Goal: Information Seeking & Learning: Compare options

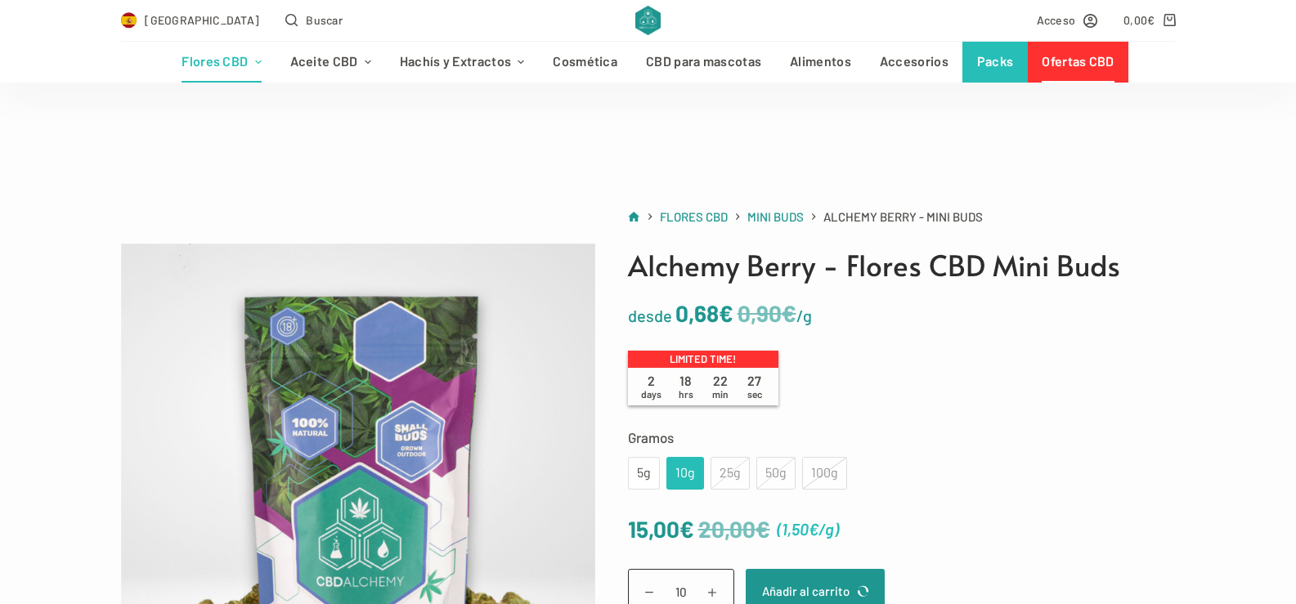
scroll to position [186, 0]
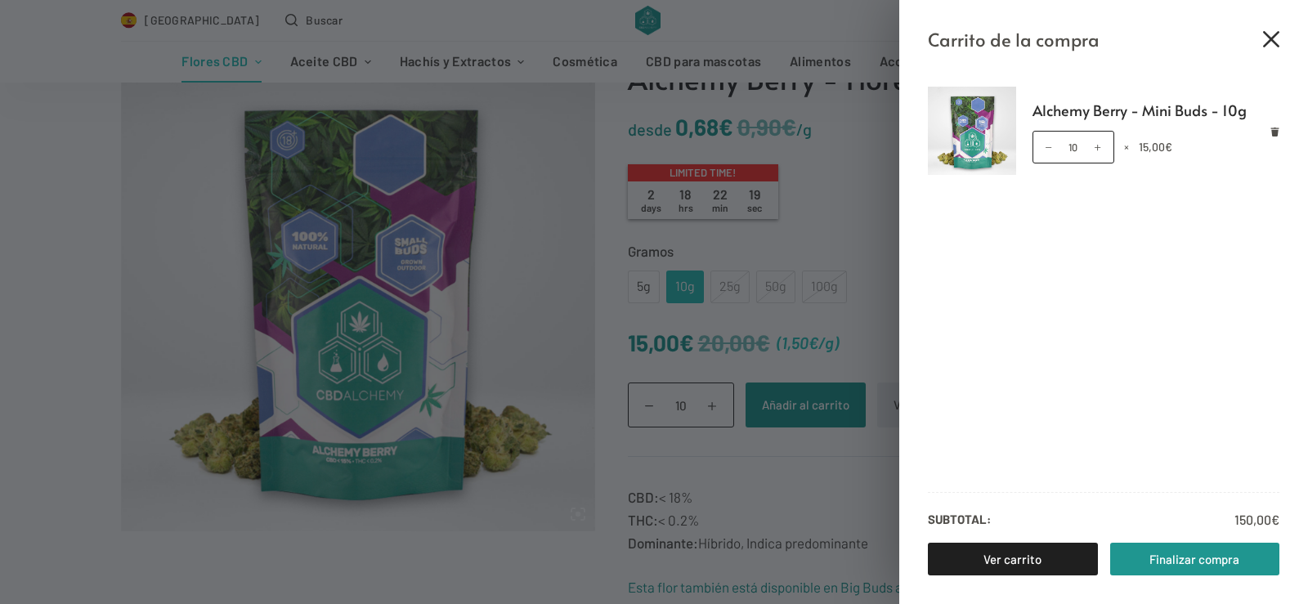
click at [1269, 33] on icon "Cerrar el cajón del carrito" at bounding box center [1271, 39] width 16 height 16
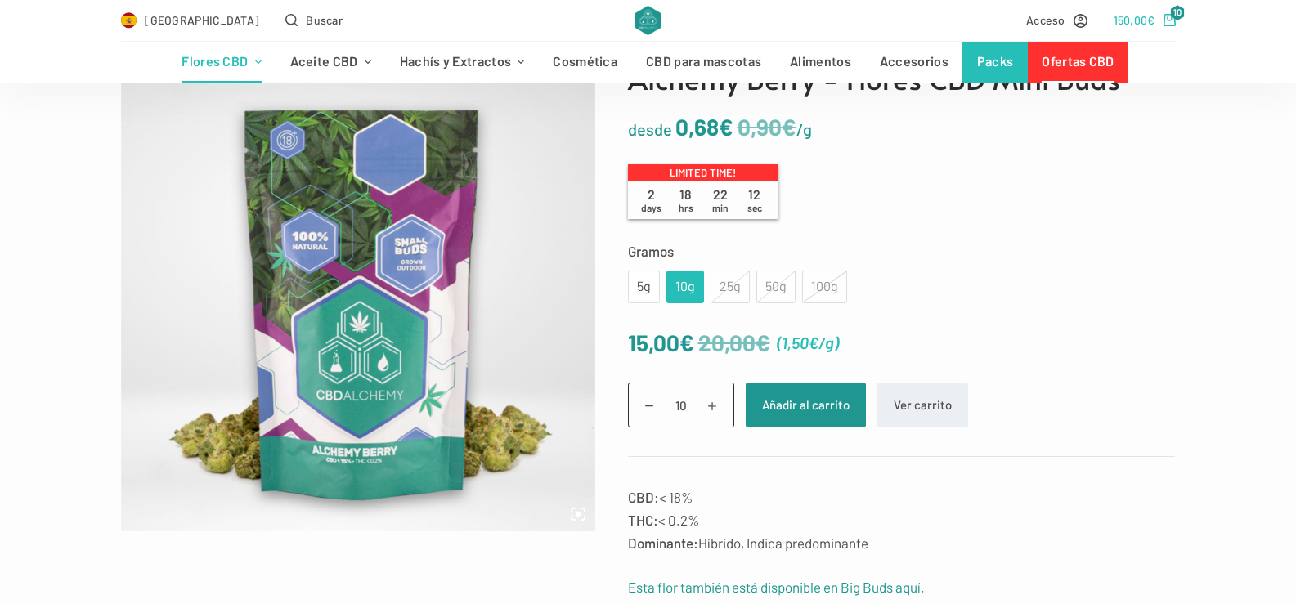
click at [1170, 19] on icon "Carro de compra" at bounding box center [1170, 20] width 12 height 12
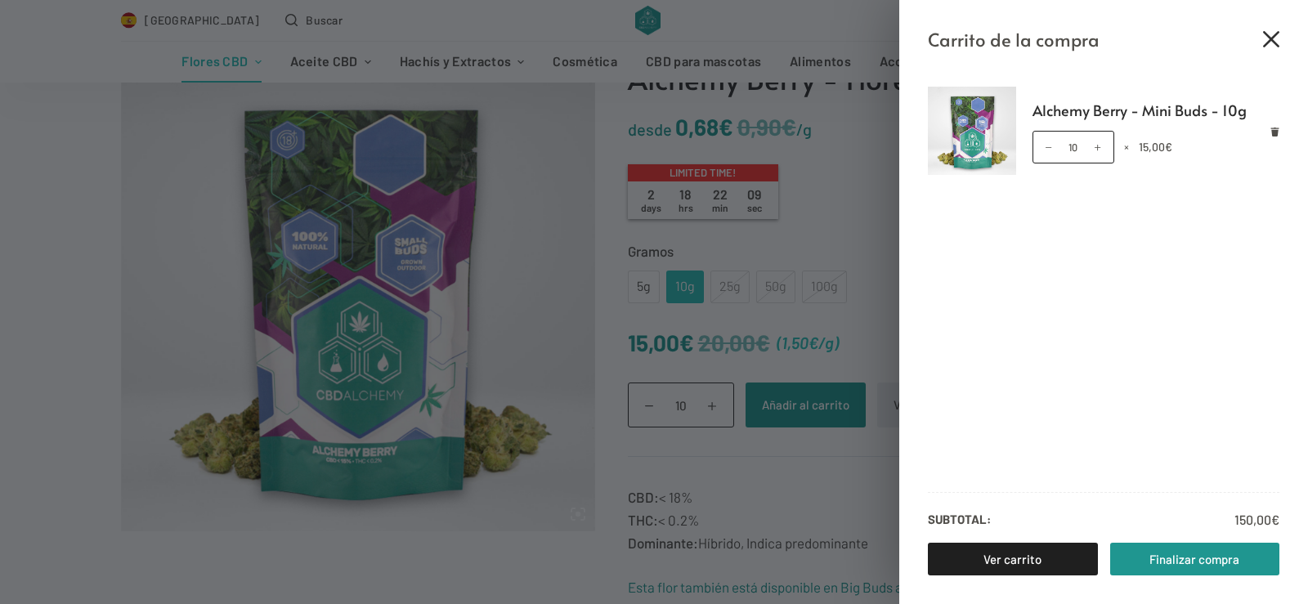
click at [1270, 35] on icon "Cerrar el cajón del carrito" at bounding box center [1271, 39] width 16 height 16
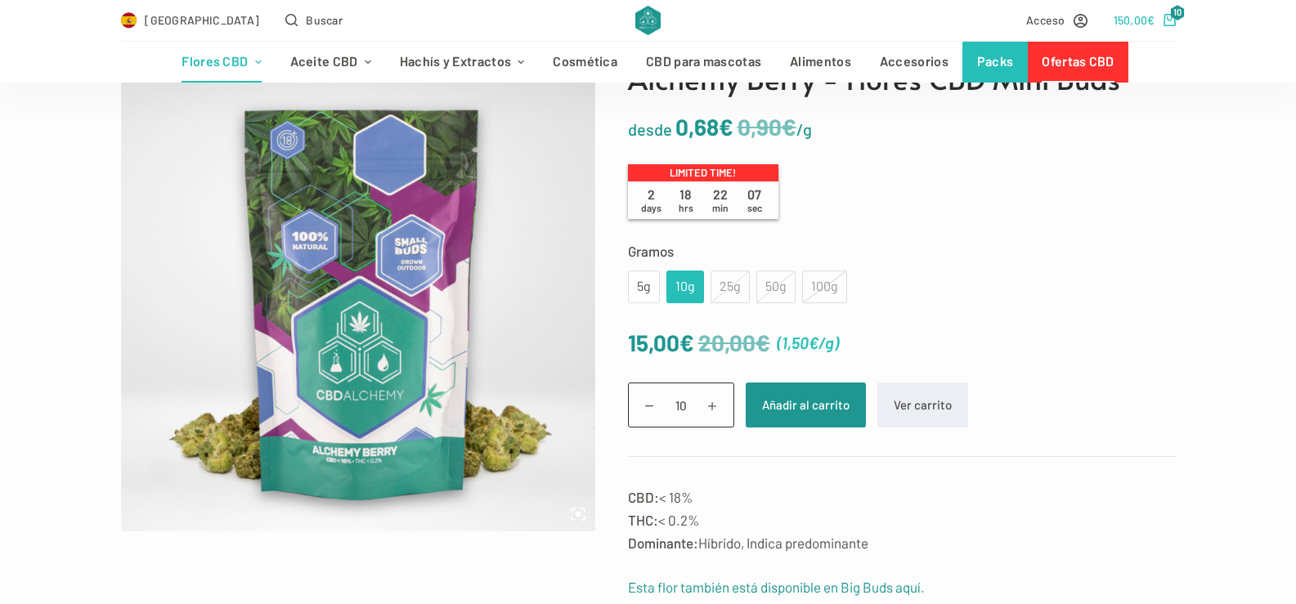
click at [1164, 18] on icon "Carro de compra" at bounding box center [1170, 20] width 12 height 12
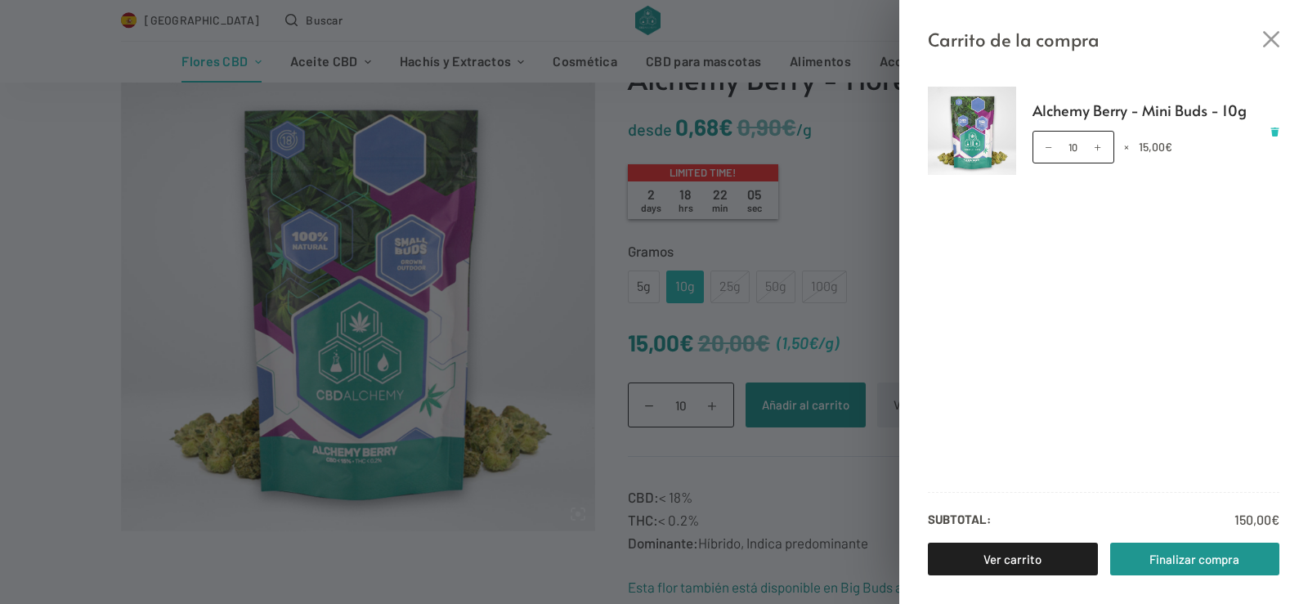
click at [1274, 130] on icon "Eliminar Alchemy Berry - Mini Buds - 10g del carrito" at bounding box center [1276, 132] width 8 height 9
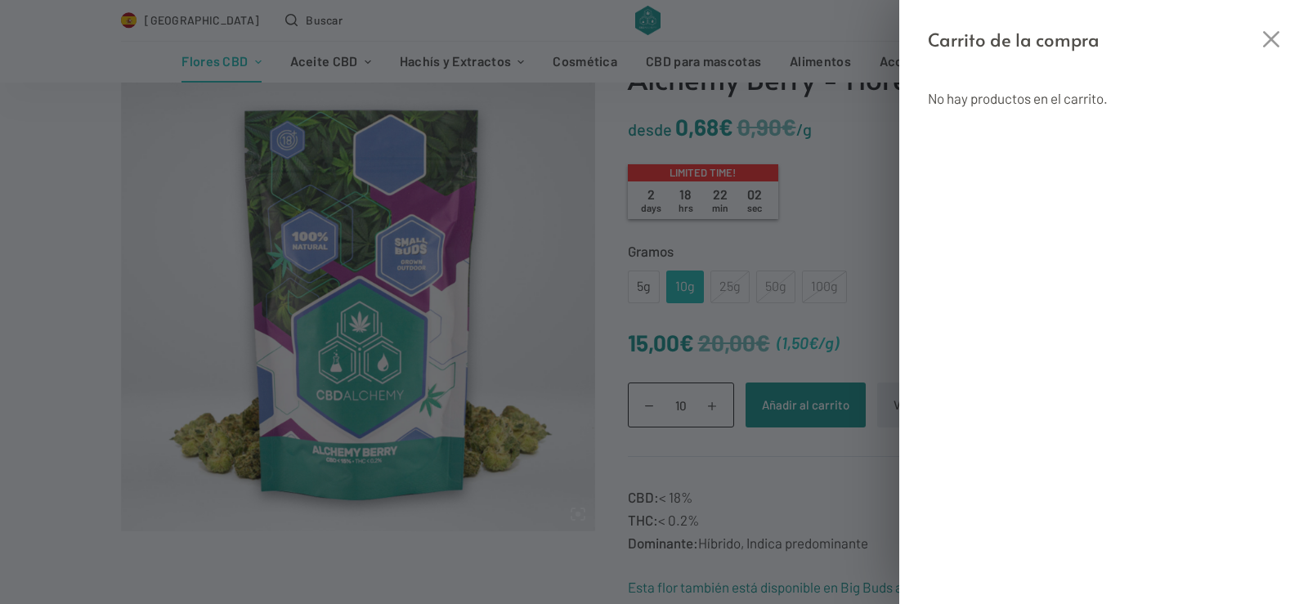
click at [840, 204] on div "Carrito de la compra No hay productos en el carrito." at bounding box center [654, 302] width 1308 height 604
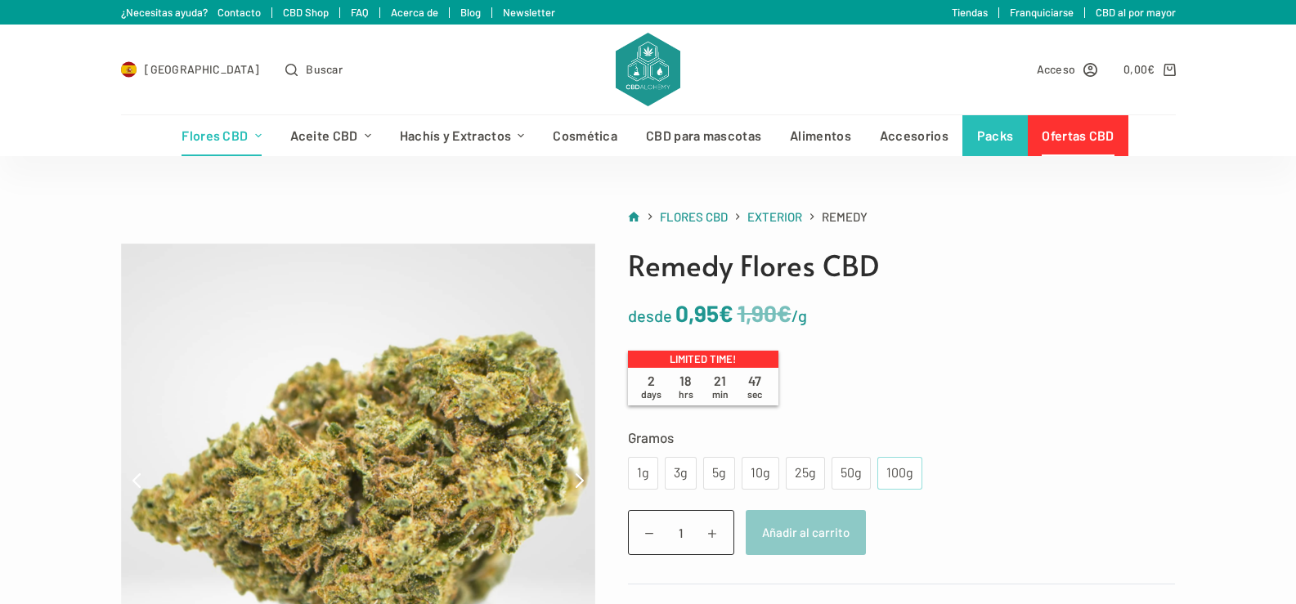
click at [891, 476] on div "100g" at bounding box center [899, 473] width 25 height 21
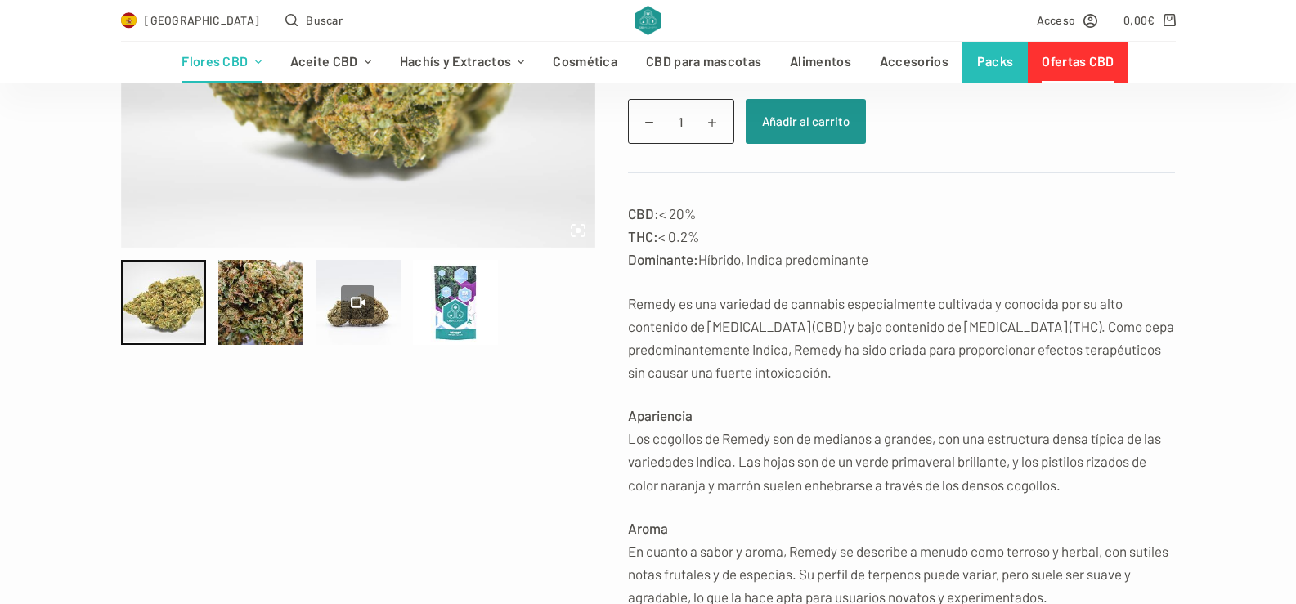
scroll to position [471, 0]
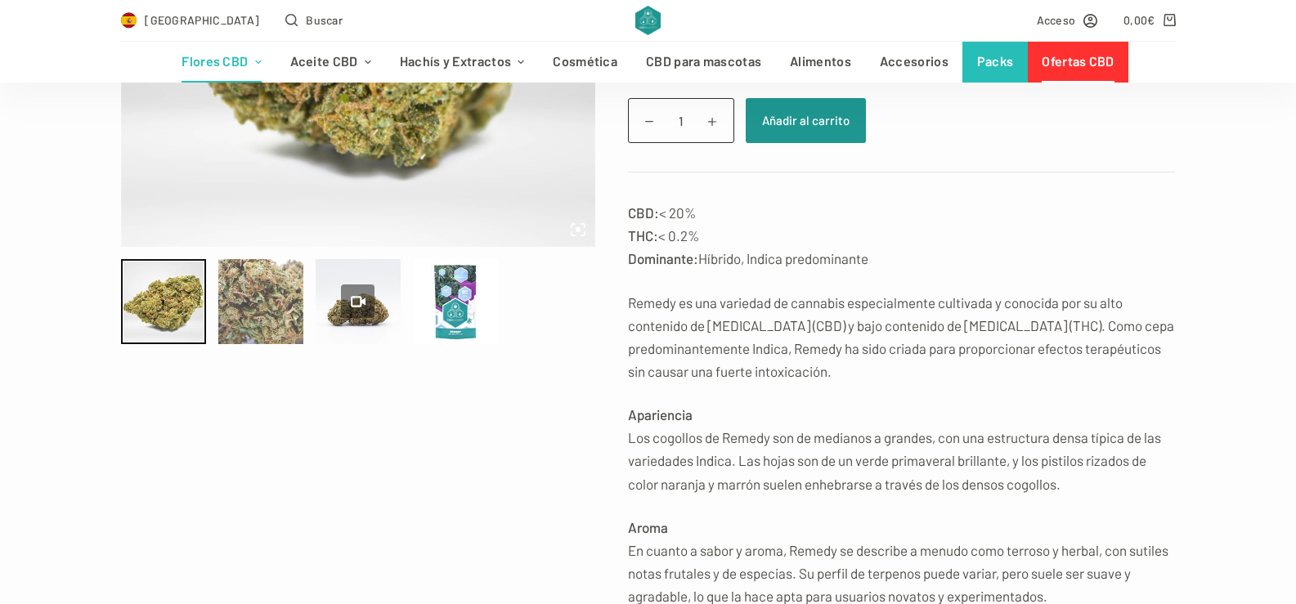
click at [251, 301] on div at bounding box center [260, 301] width 85 height 85
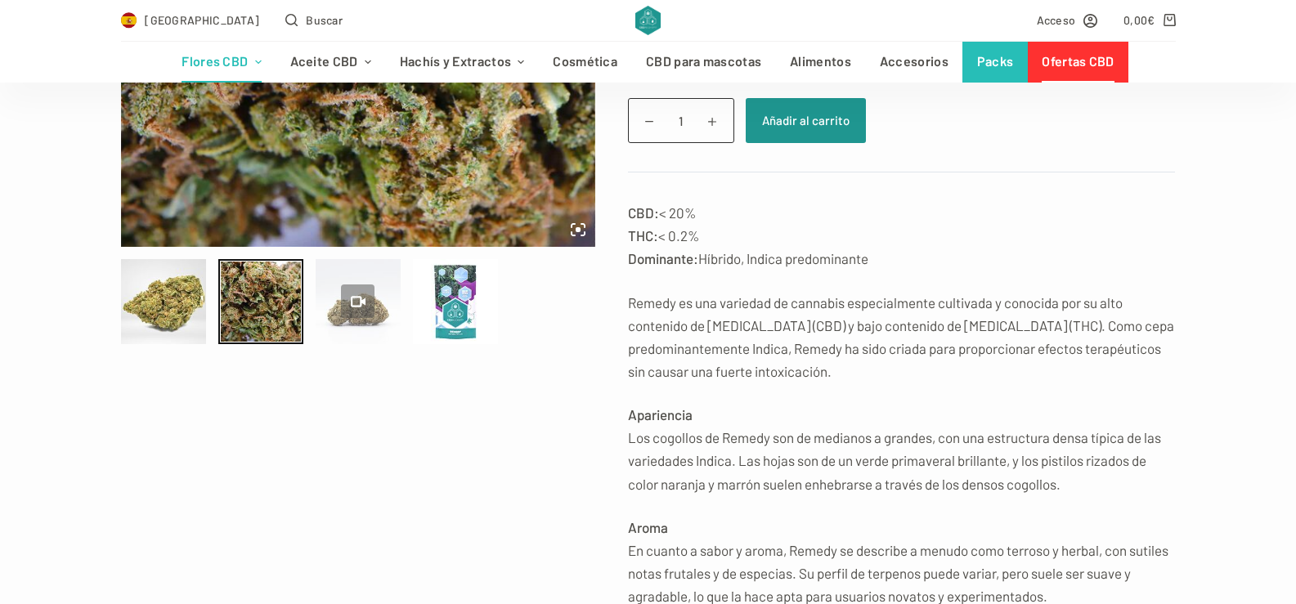
click at [367, 299] on div at bounding box center [358, 302] width 34 height 34
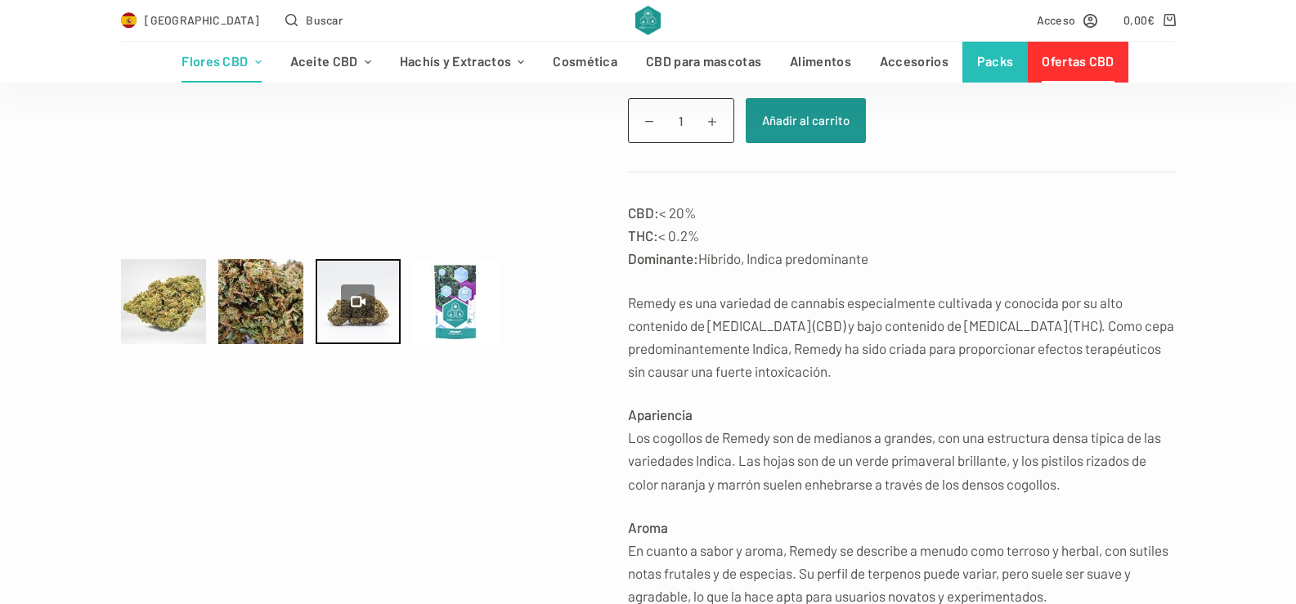
type input "0"
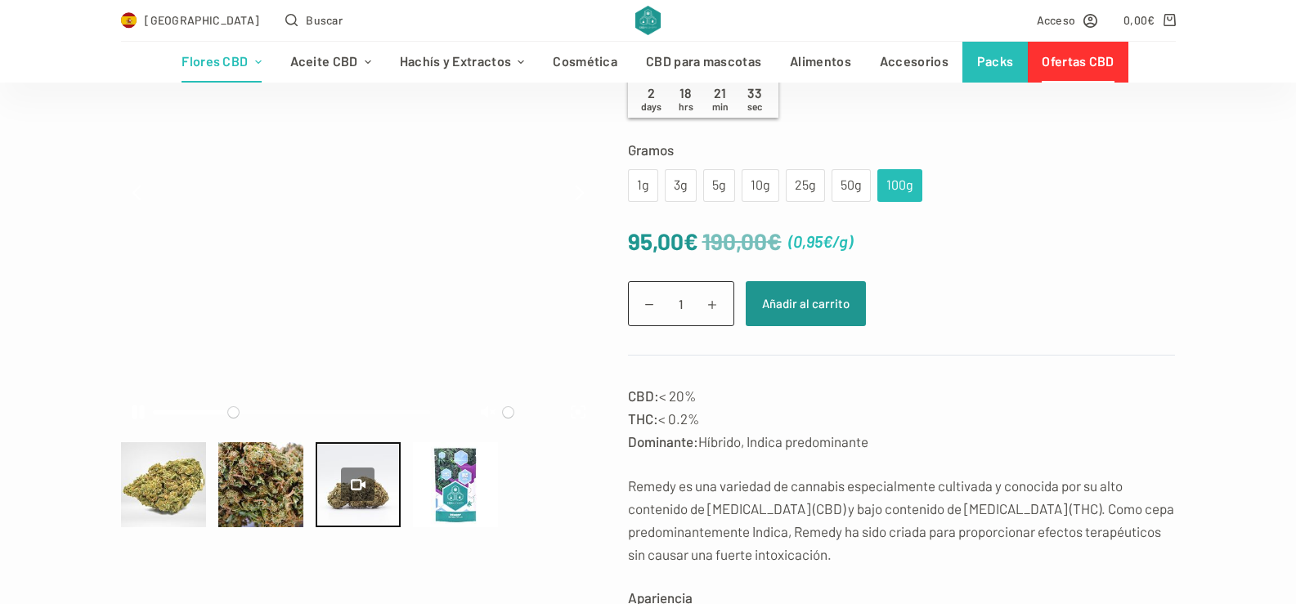
scroll to position [295, 0]
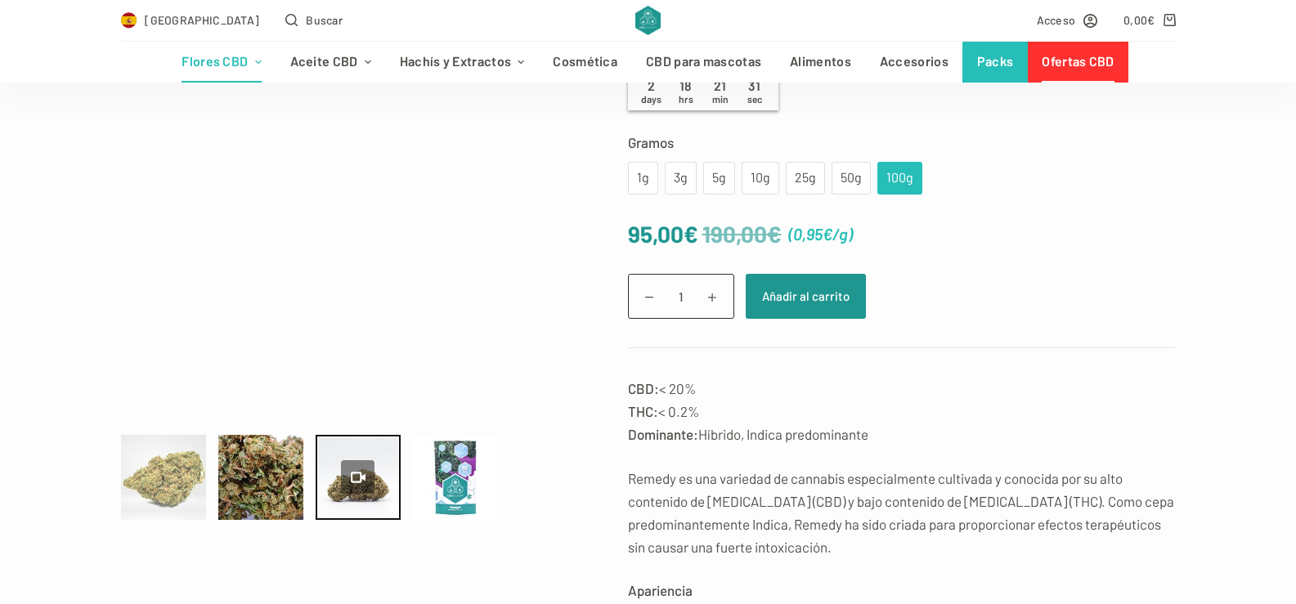
click at [152, 481] on div at bounding box center [163, 477] width 85 height 85
type input "42.65"
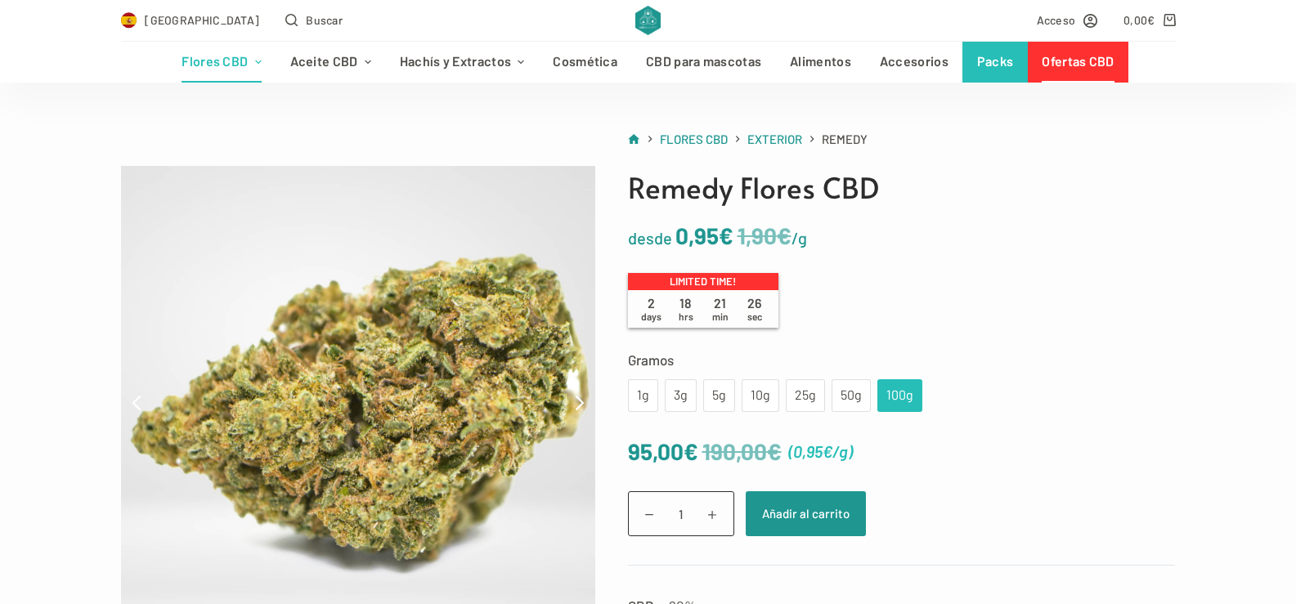
scroll to position [67, 0]
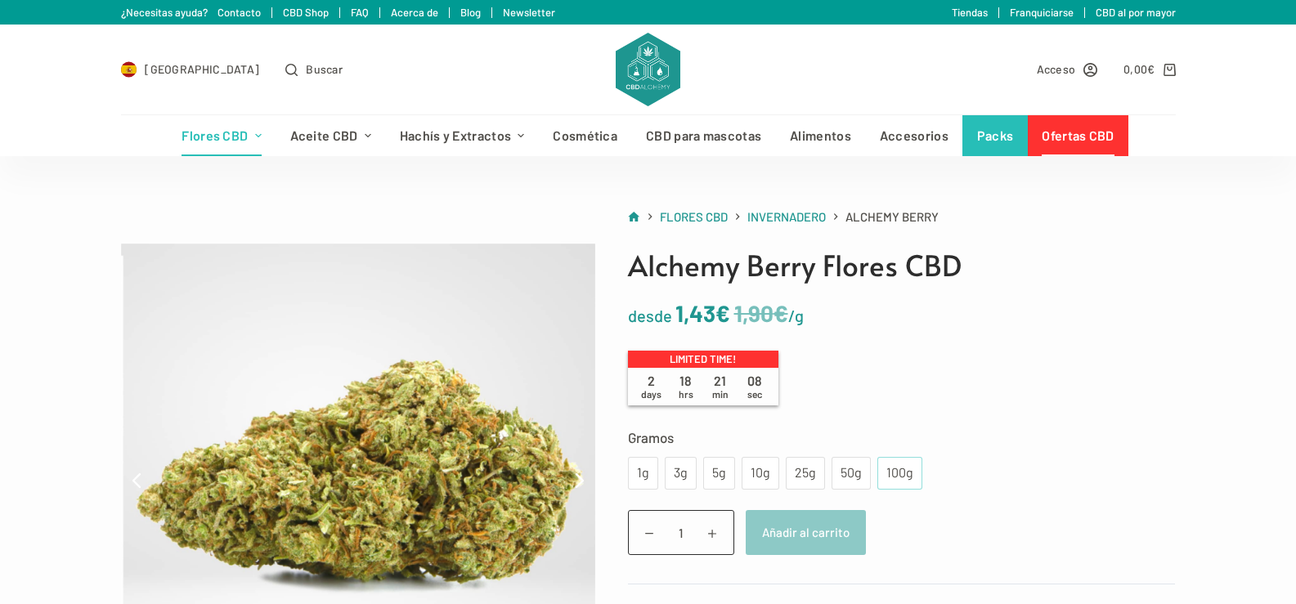
click at [898, 471] on div "100g" at bounding box center [899, 473] width 25 height 21
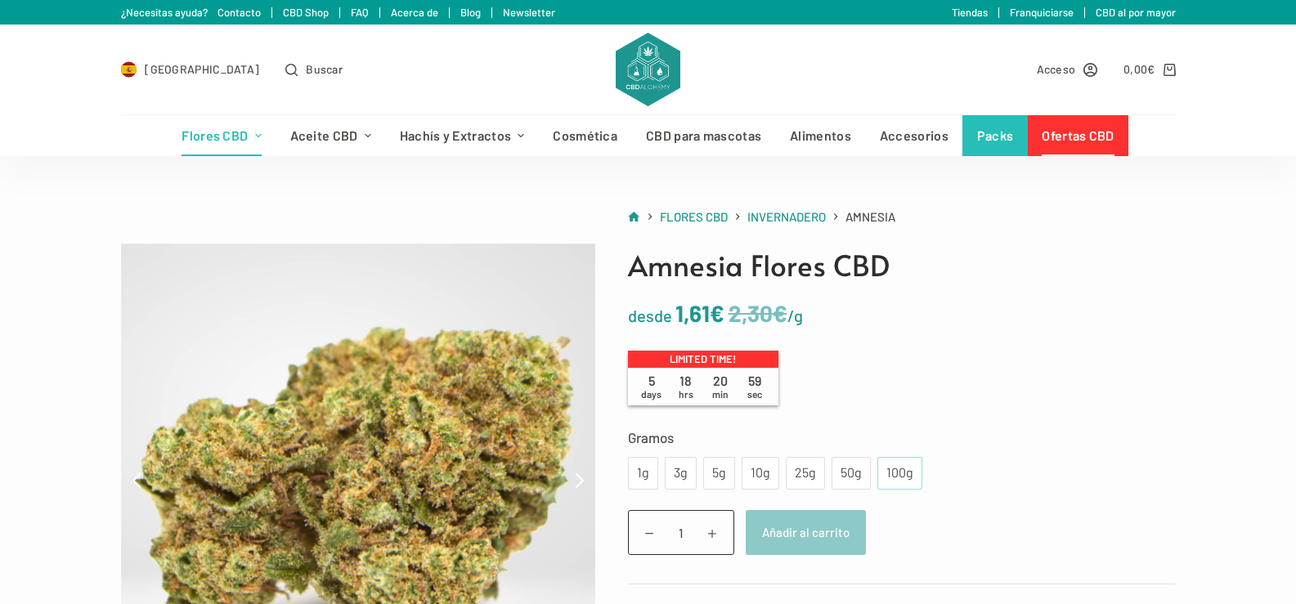
click at [896, 476] on div "100g" at bounding box center [899, 473] width 25 height 21
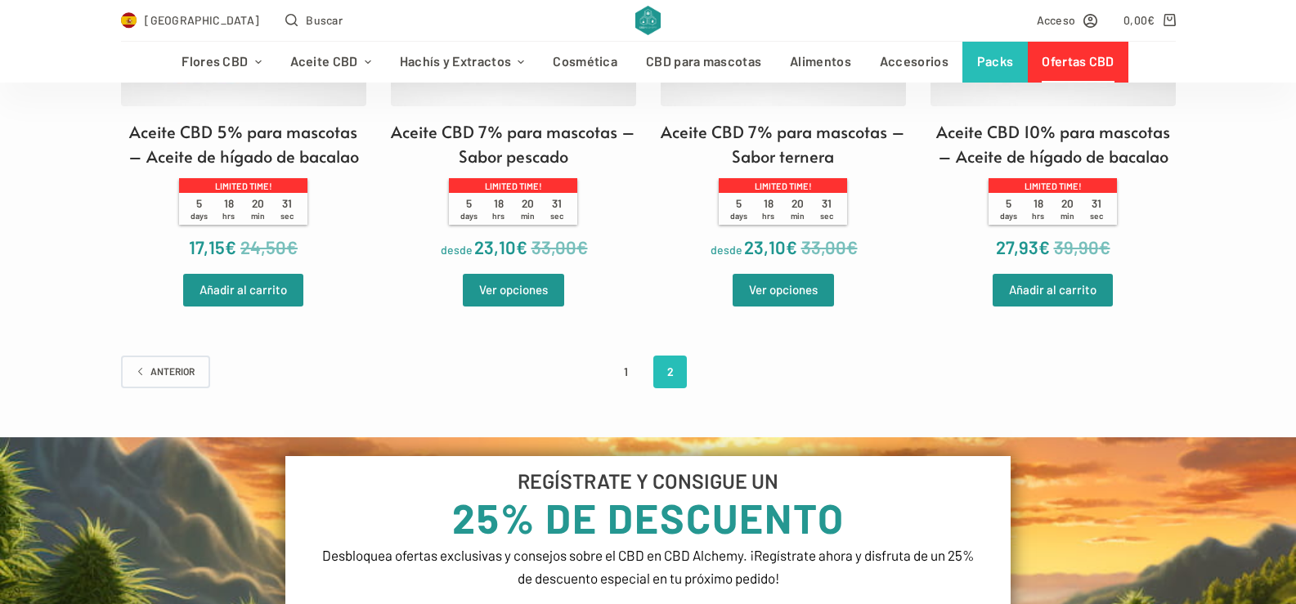
scroll to position [3501, 0]
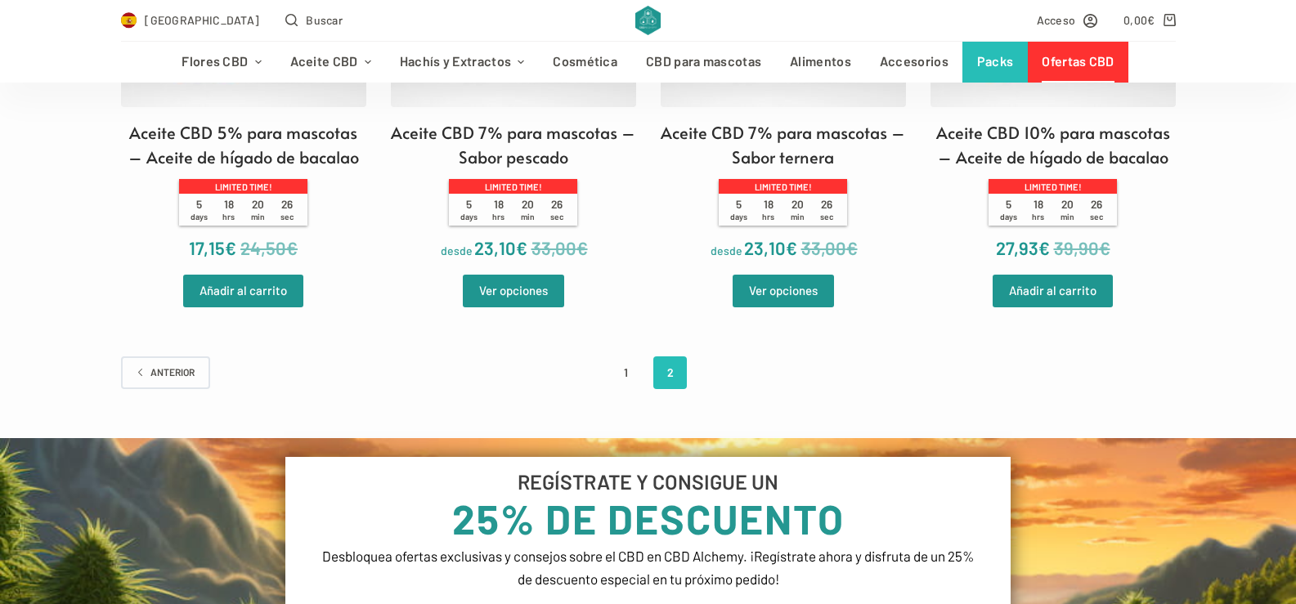
click at [1077, 64] on link "Ofertas CBD" at bounding box center [1078, 62] width 101 height 41
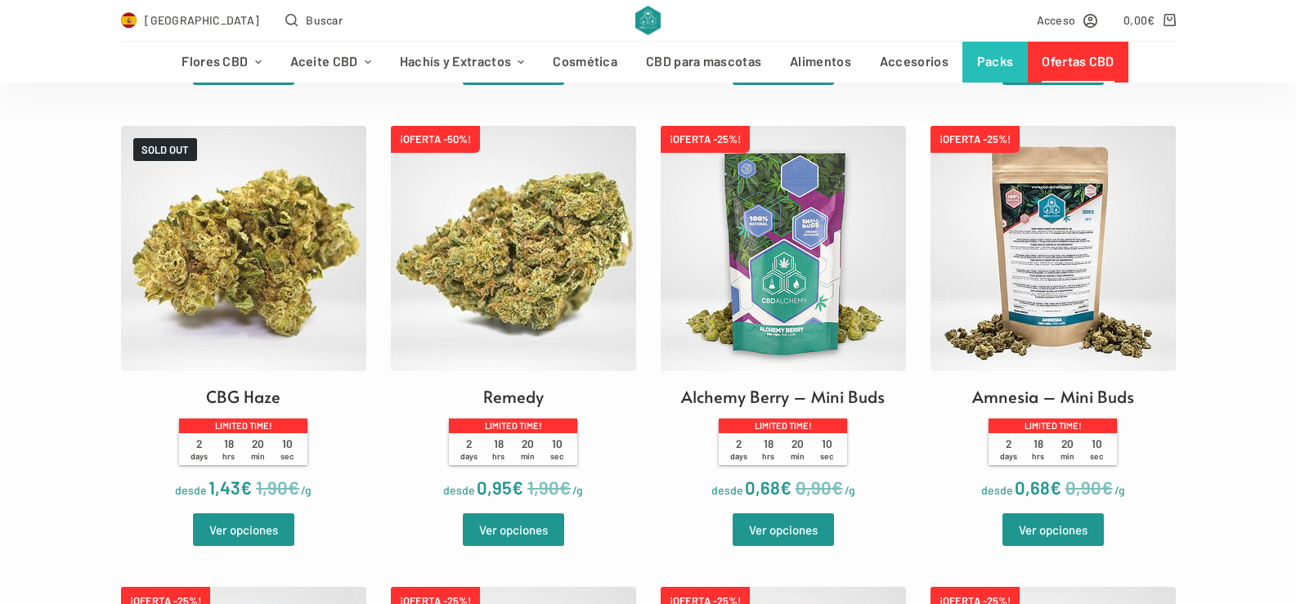
scroll to position [1855, 0]
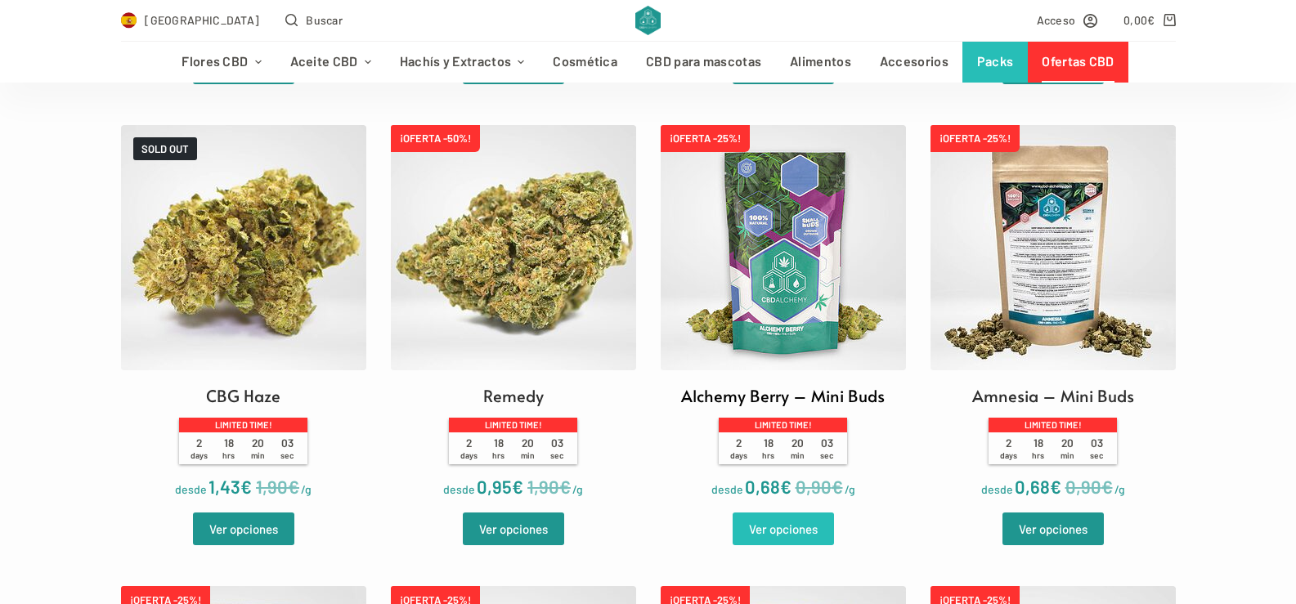
click at [779, 523] on link "Ver opciones" at bounding box center [783, 529] width 101 height 33
click at [1029, 330] on img at bounding box center [1053, 247] width 245 height 245
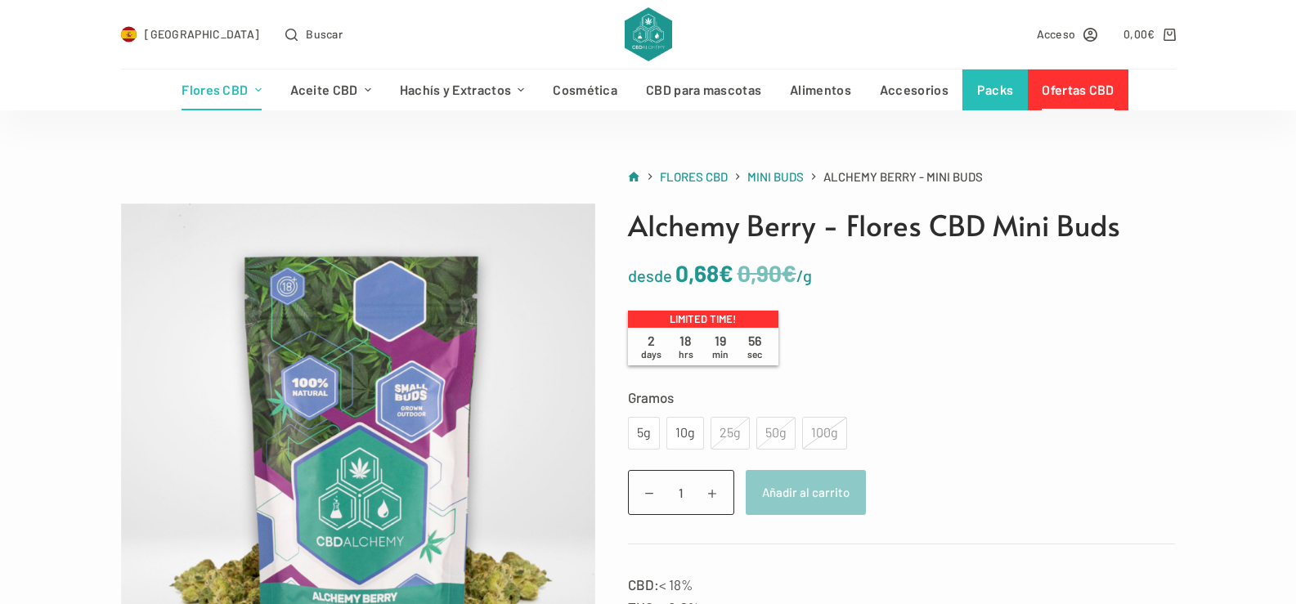
scroll to position [51, 0]
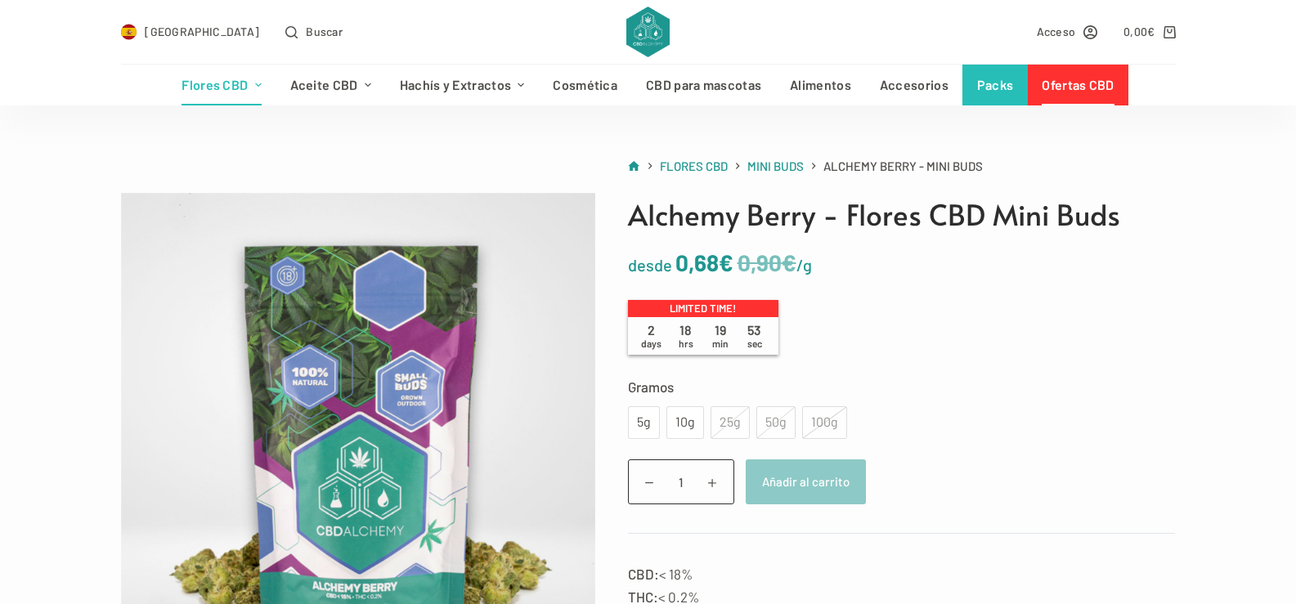
click at [823, 419] on div "100g" at bounding box center [824, 422] width 45 height 33
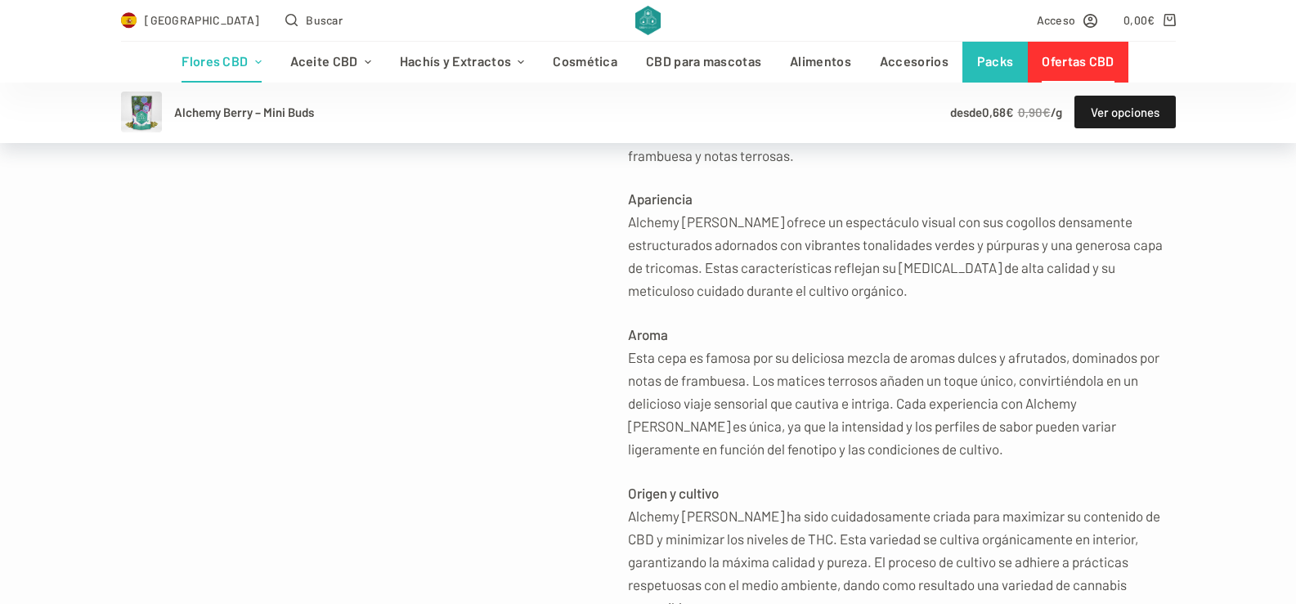
scroll to position [674, 0]
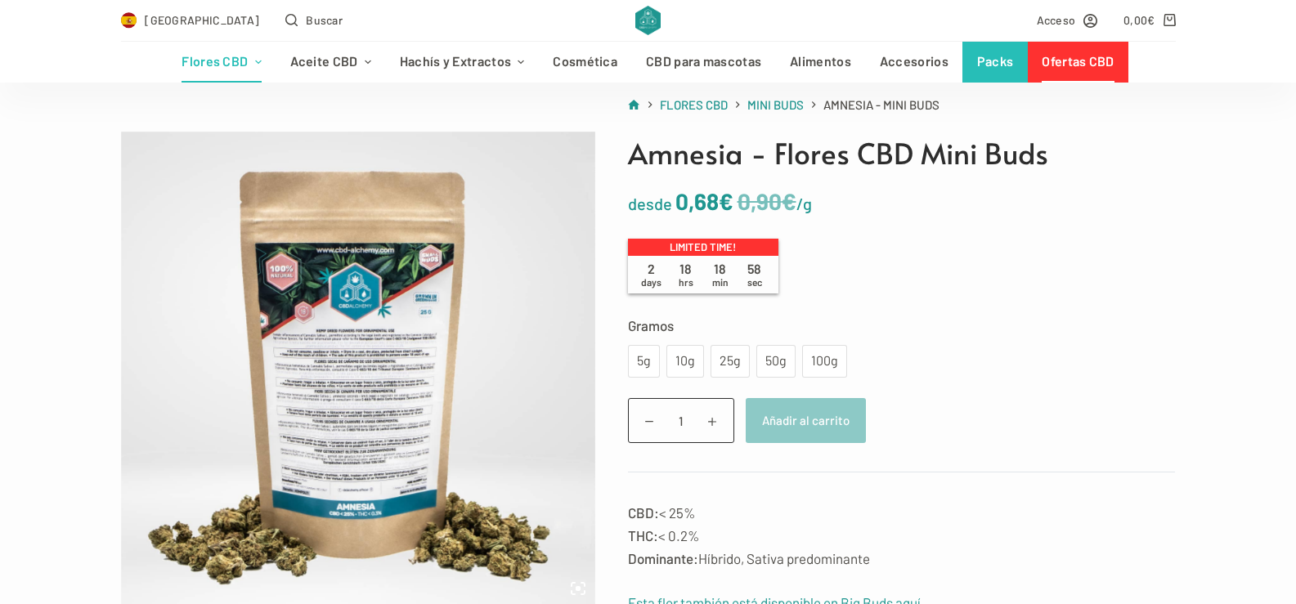
scroll to position [99, 0]
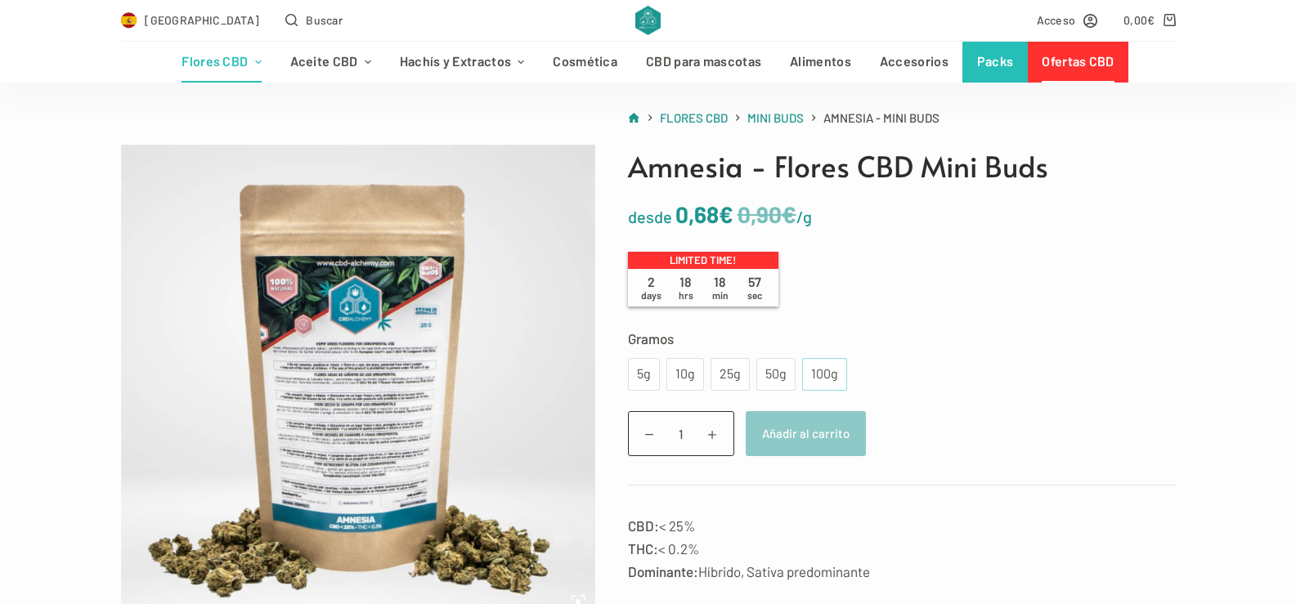
click at [823, 370] on div "100g" at bounding box center [824, 374] width 25 height 21
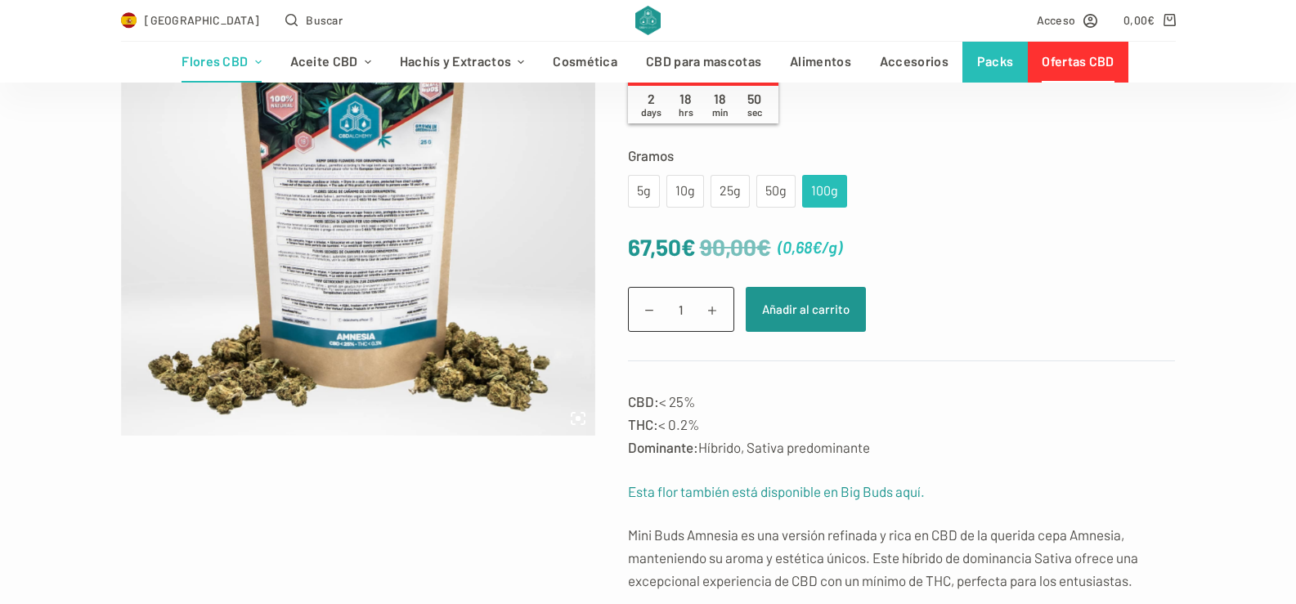
scroll to position [284, 0]
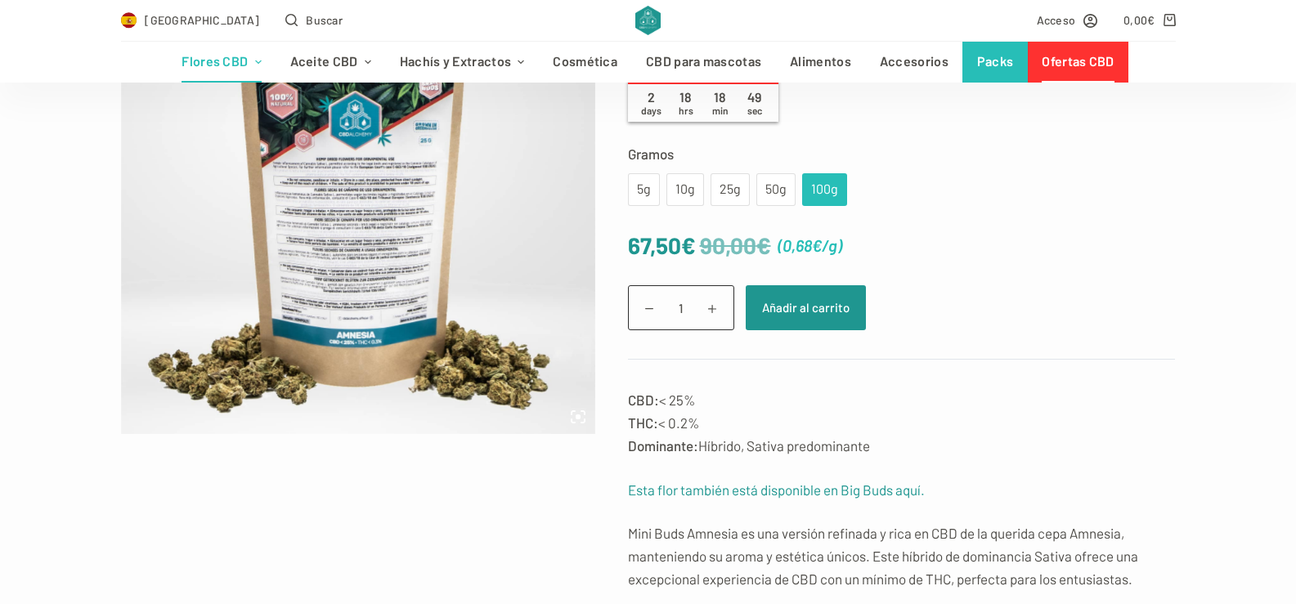
click at [480, 301] on img at bounding box center [358, 197] width 474 height 474
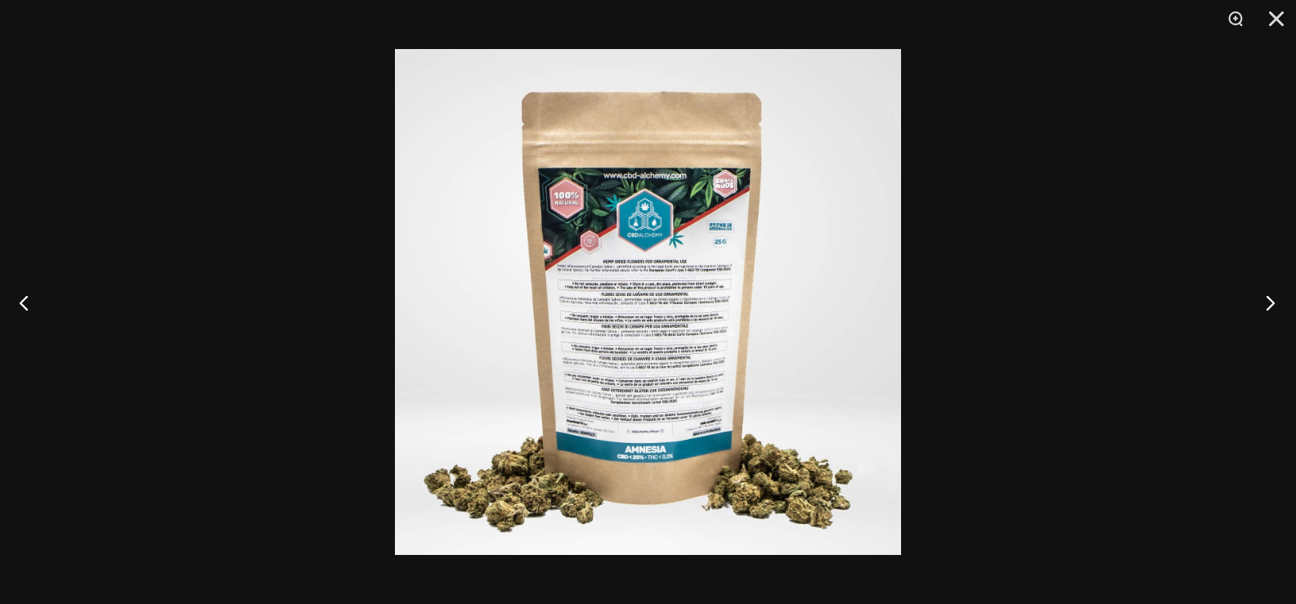
click at [1268, 302] on button "Next" at bounding box center [1265, 303] width 61 height 82
click at [1269, 303] on button "Next" at bounding box center [1265, 303] width 61 height 82
click at [1277, 16] on button "Close" at bounding box center [1270, 24] width 41 height 49
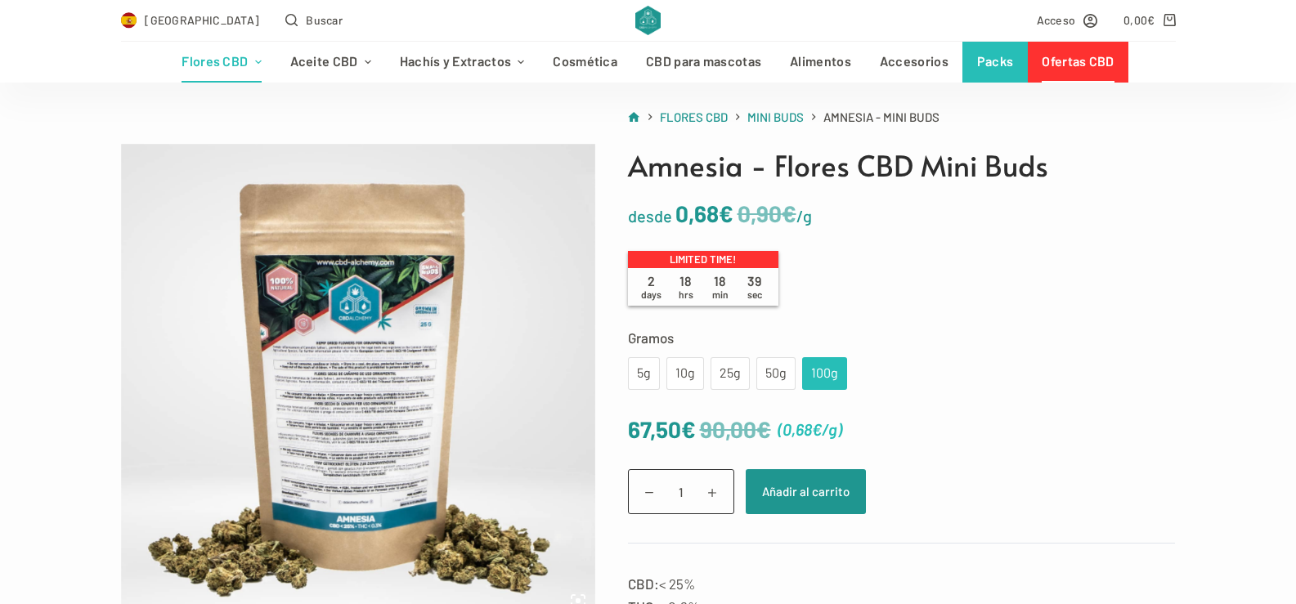
scroll to position [99, 0]
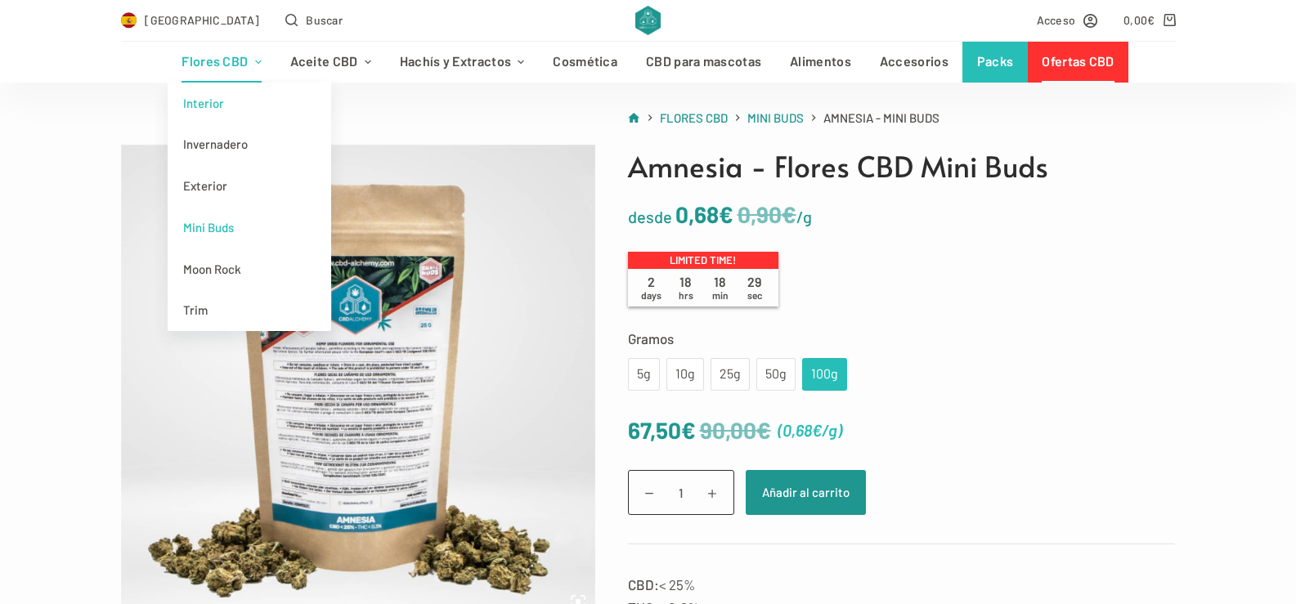
click at [218, 104] on link "Interior" at bounding box center [250, 104] width 164 height 42
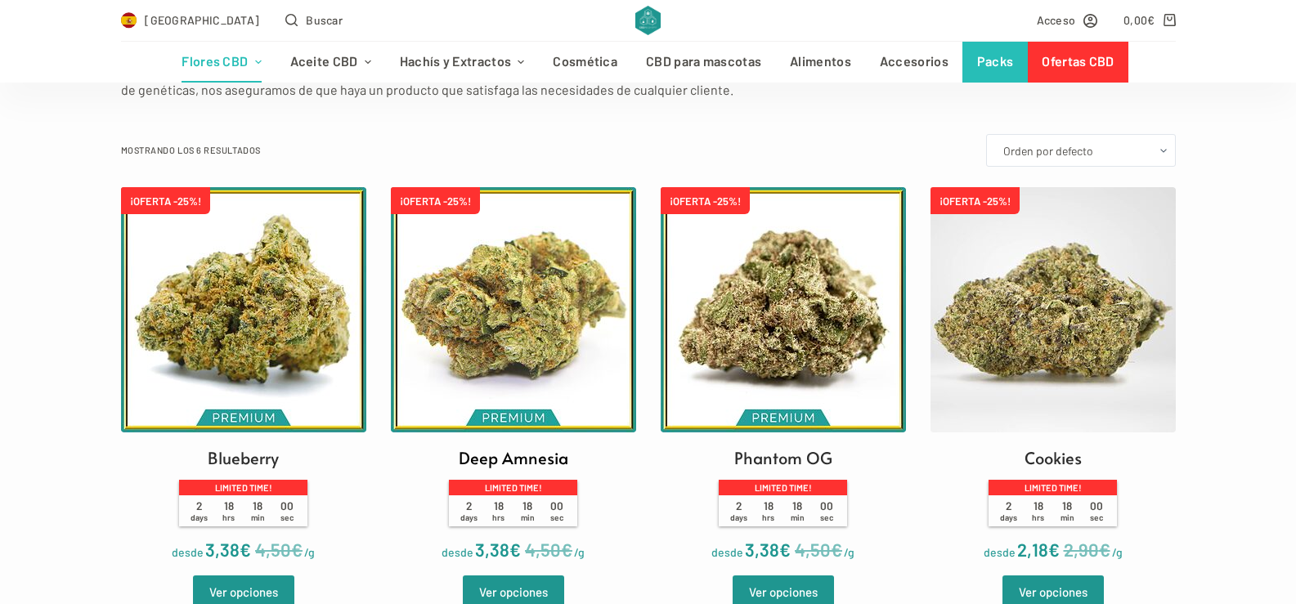
scroll to position [403, 0]
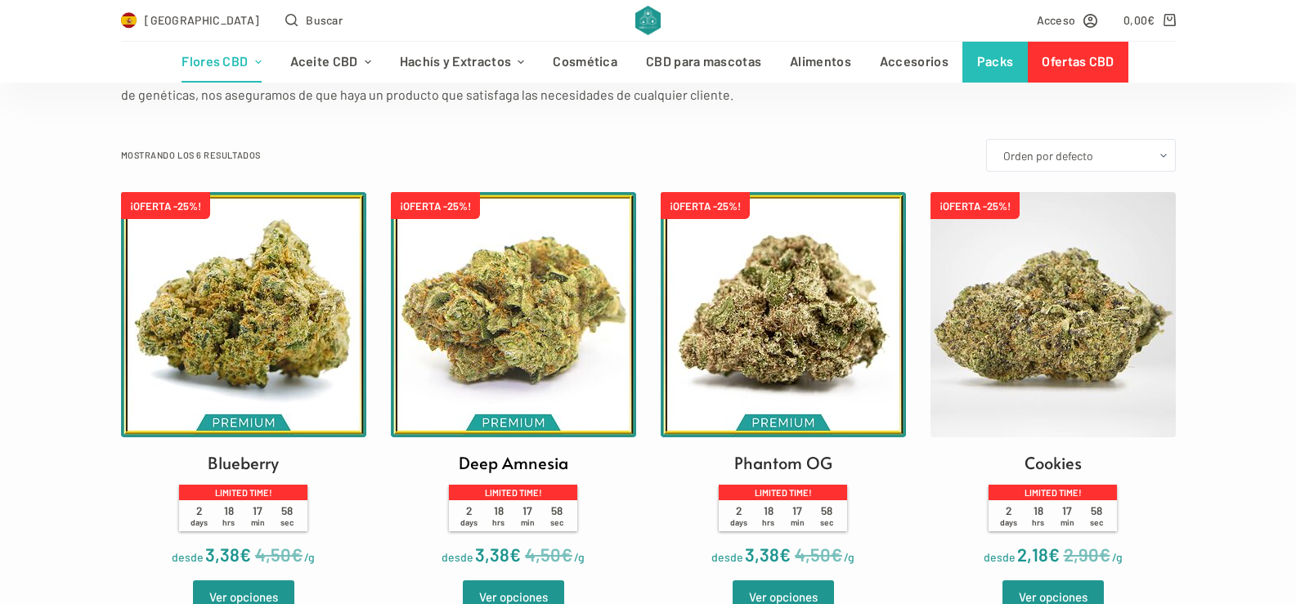
click at [543, 339] on img at bounding box center [513, 314] width 245 height 245
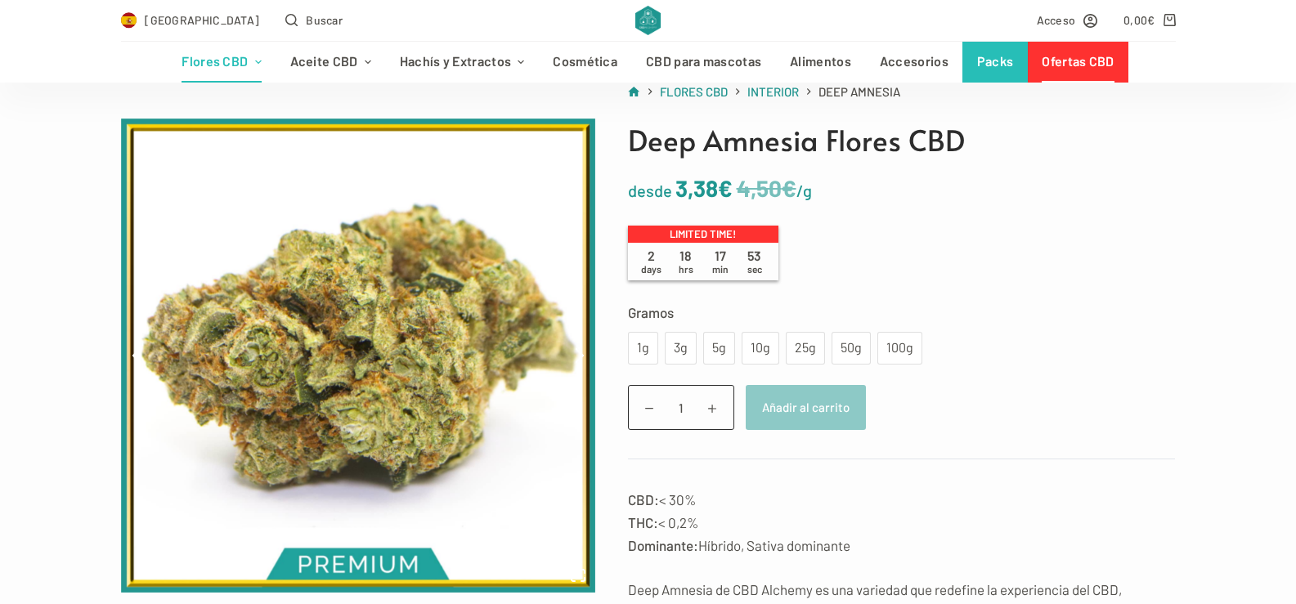
scroll to position [126, 0]
click at [901, 346] on div "100g" at bounding box center [899, 347] width 25 height 21
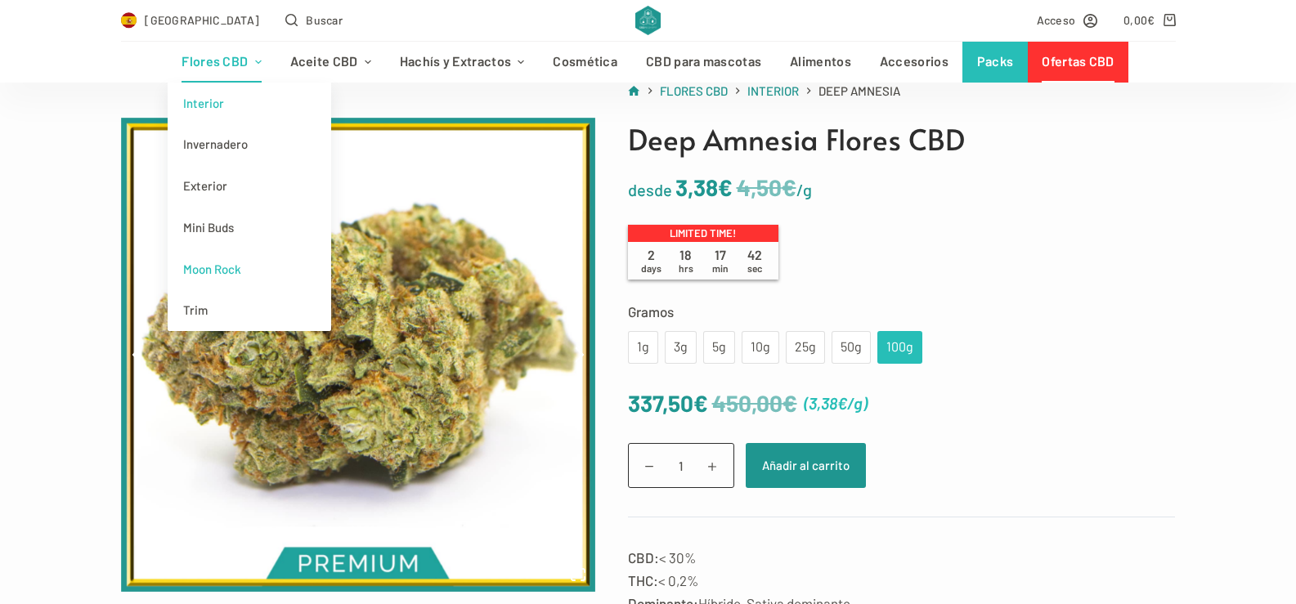
click at [228, 265] on link "Moon Rock" at bounding box center [250, 270] width 164 height 42
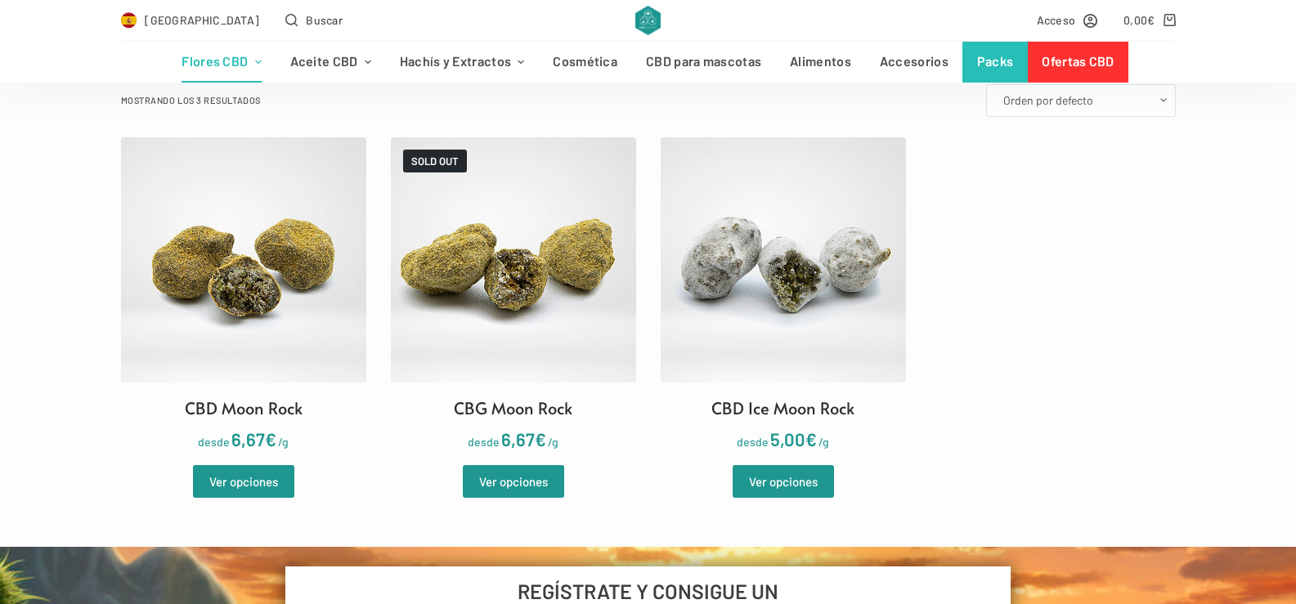
scroll to position [439, 0]
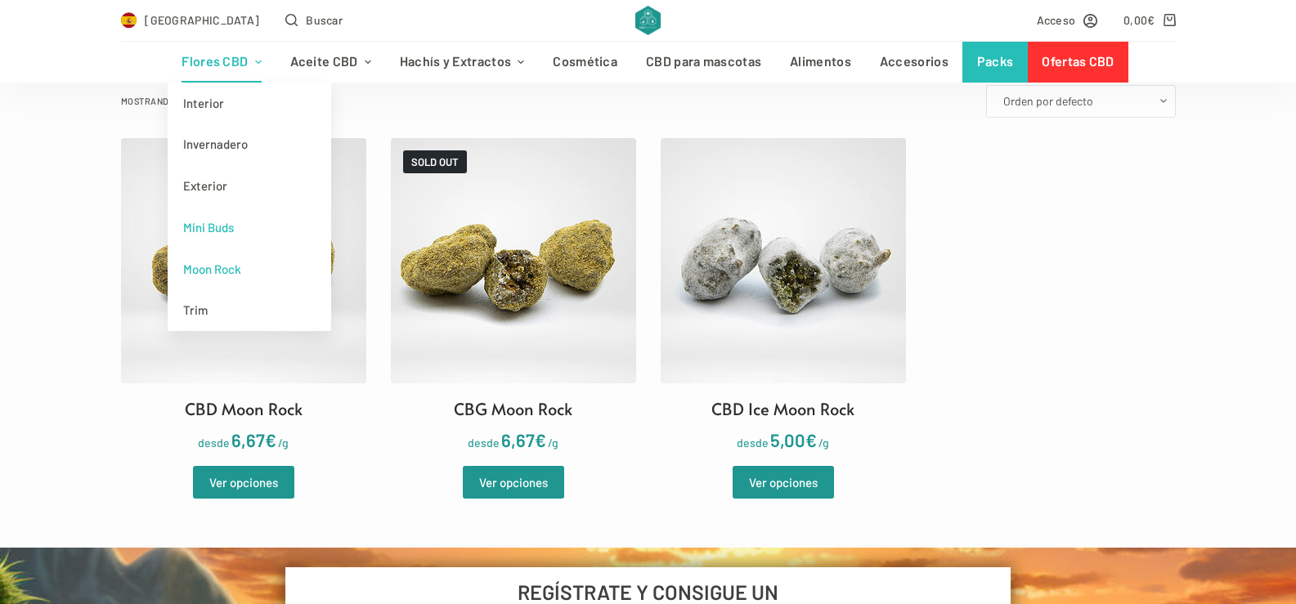
click at [227, 233] on link "Mini Buds" at bounding box center [250, 228] width 164 height 42
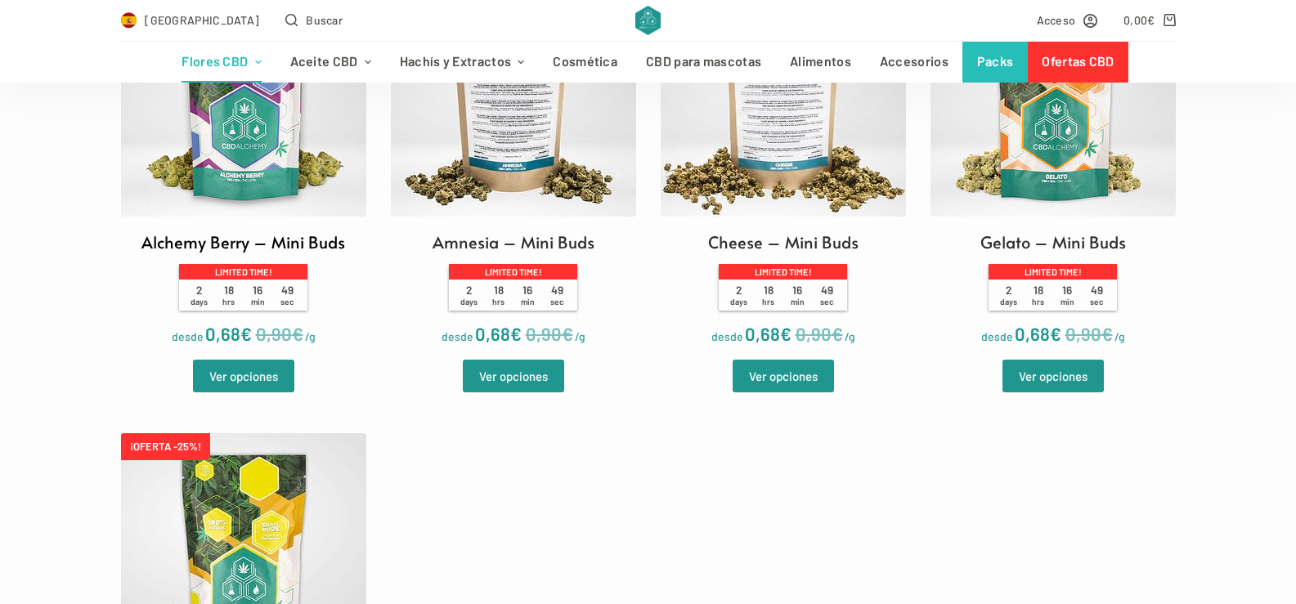
scroll to position [657, 0]
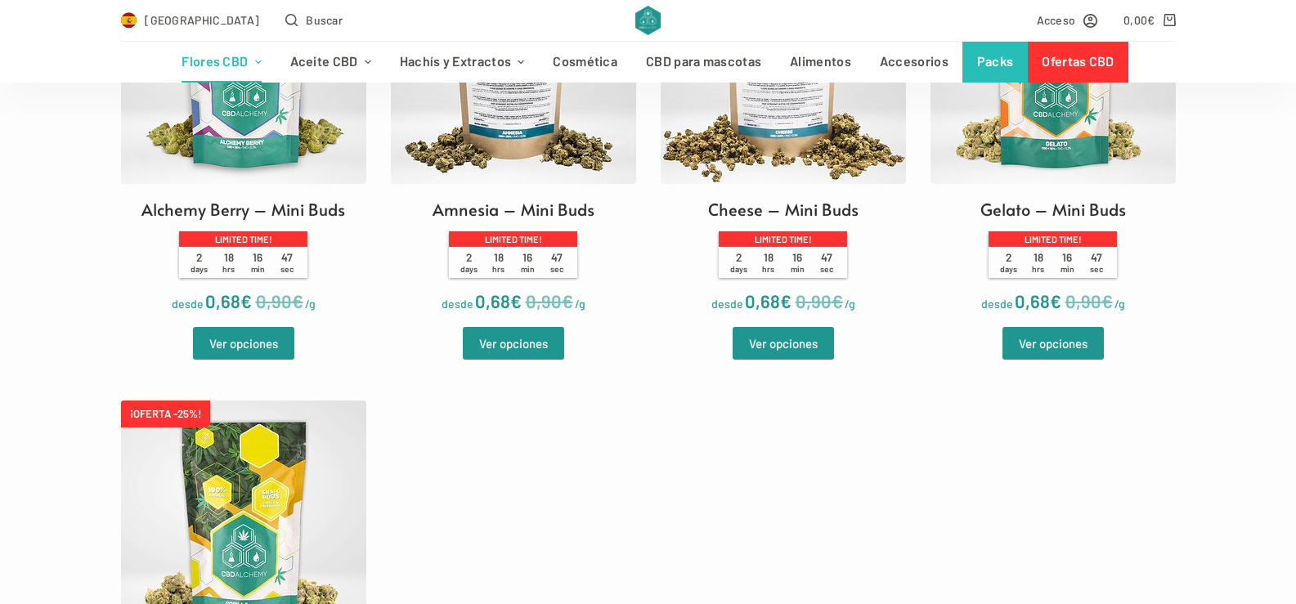
click at [248, 521] on img at bounding box center [243, 523] width 245 height 245
click at [791, 209] on h2 "Cheese – Mini Buds" at bounding box center [783, 209] width 150 height 25
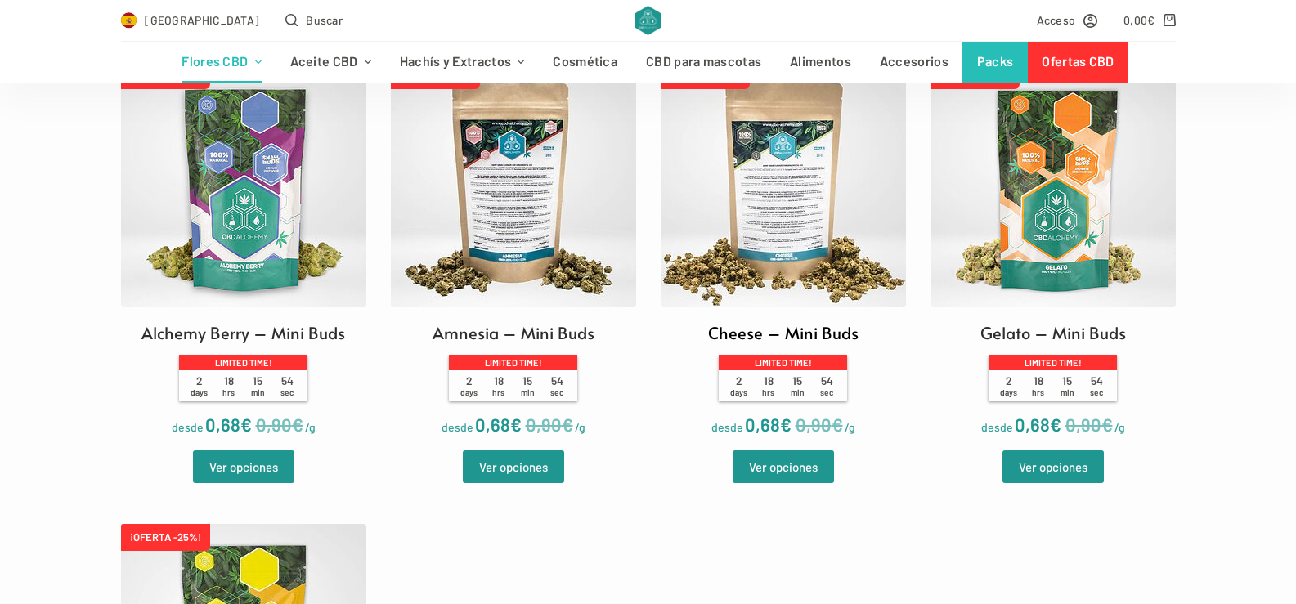
scroll to position [531, 0]
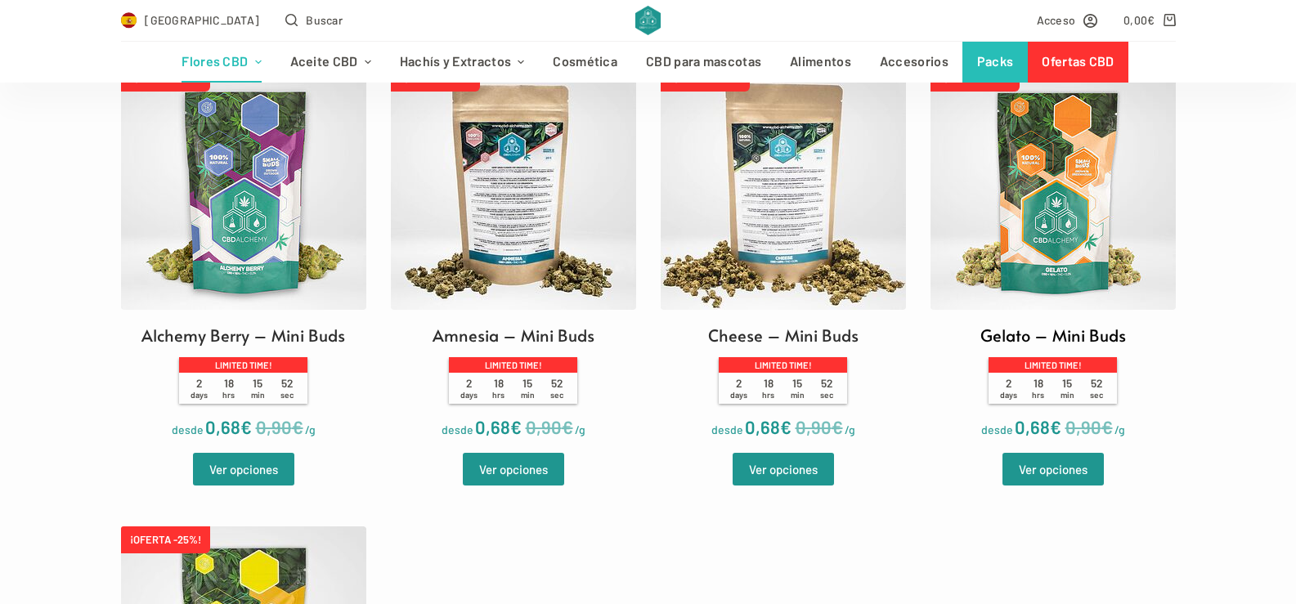
click at [1054, 258] on img at bounding box center [1053, 187] width 245 height 245
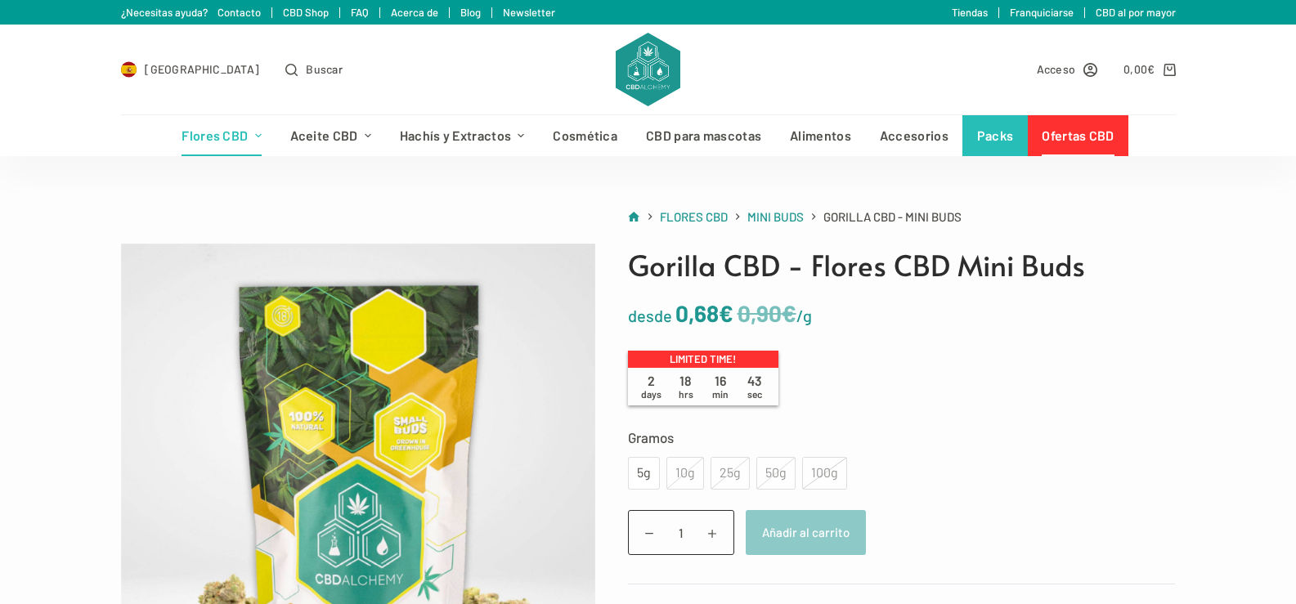
click at [819, 473] on div "100g" at bounding box center [824, 473] width 45 height 33
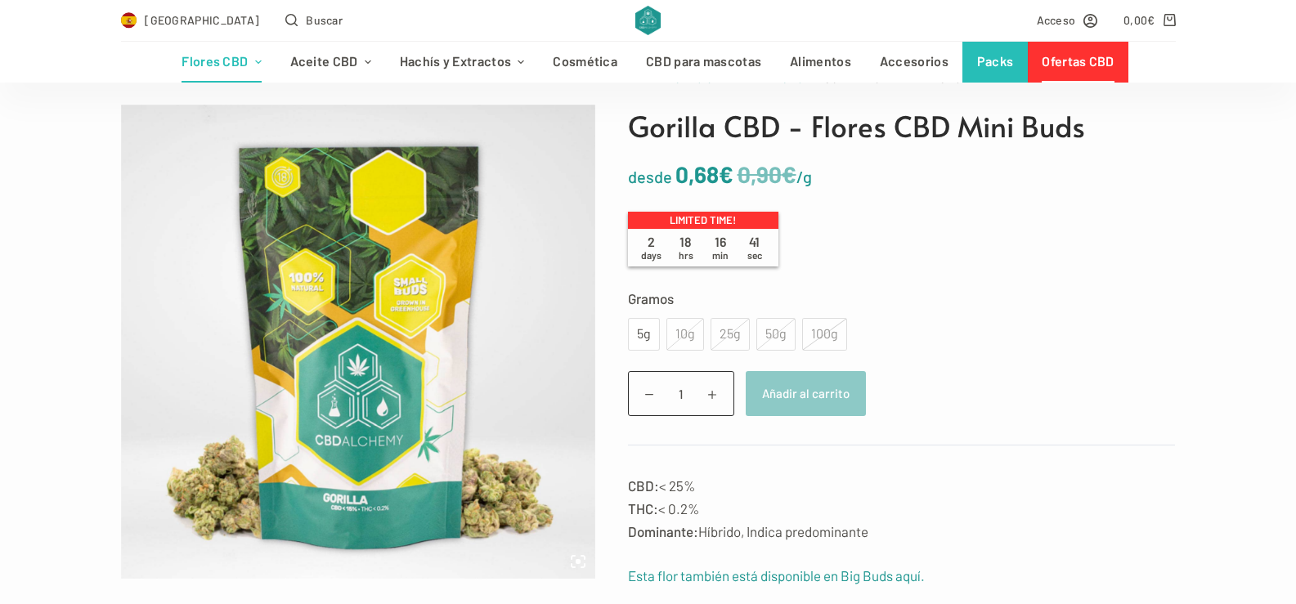
scroll to position [141, 0]
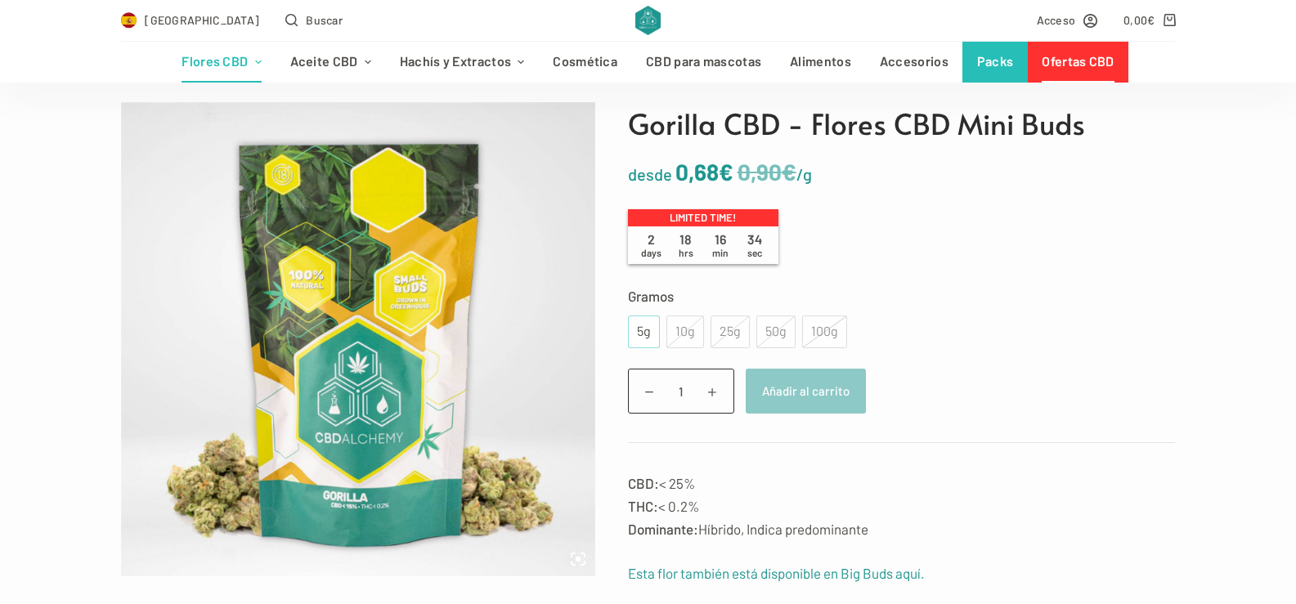
click at [643, 332] on div "5g" at bounding box center [644, 331] width 12 height 21
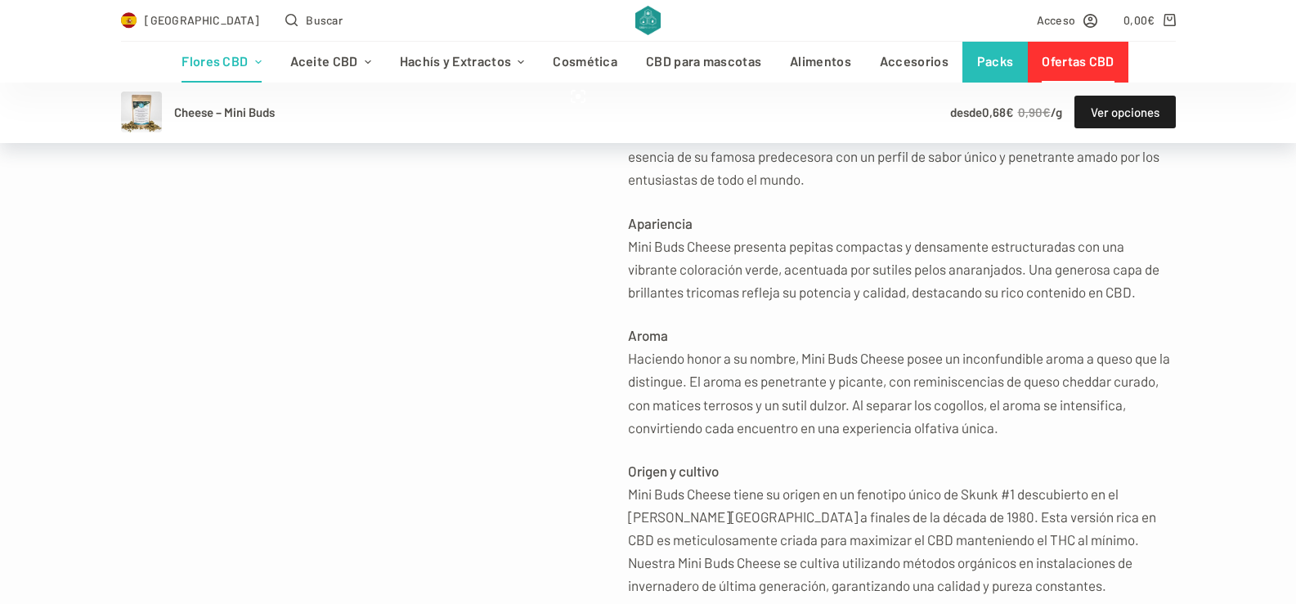
scroll to position [608, 0]
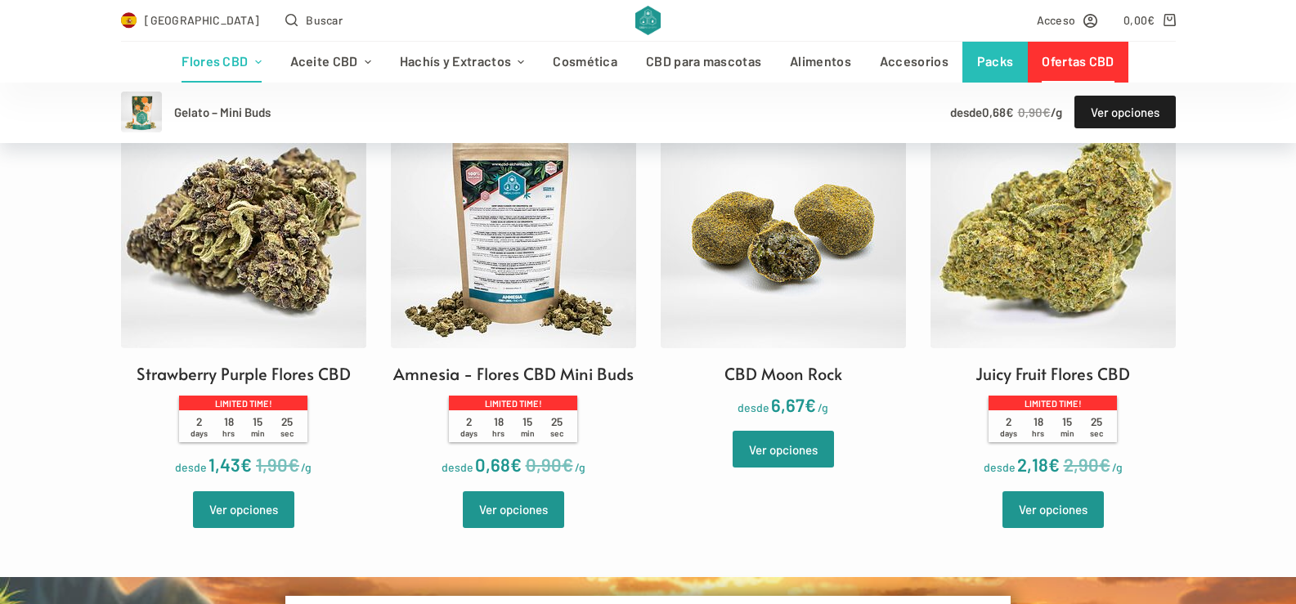
scroll to position [1838, 0]
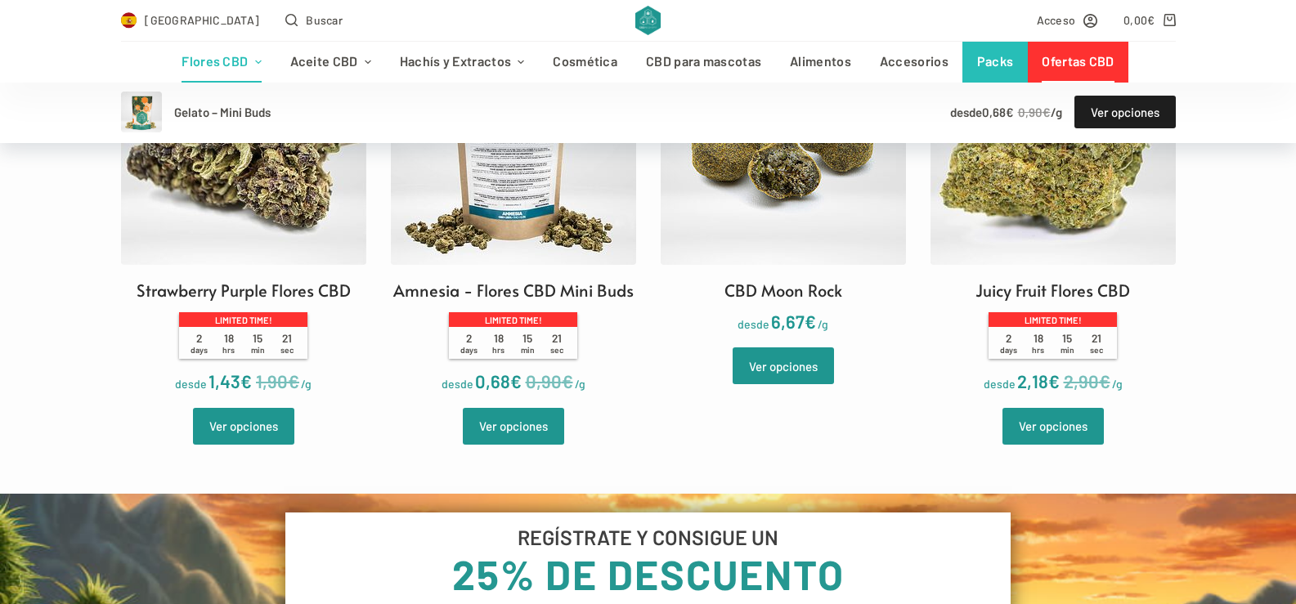
click at [1047, 56] on link "Ofertas CBD" at bounding box center [1078, 62] width 101 height 41
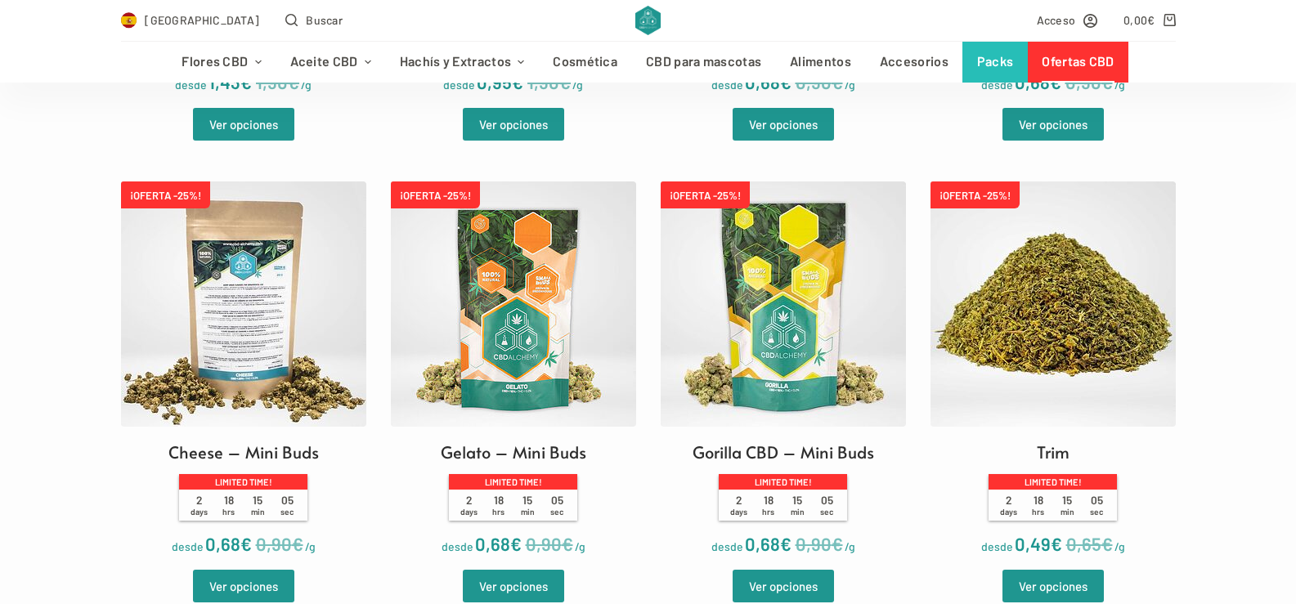
scroll to position [2275, 0]
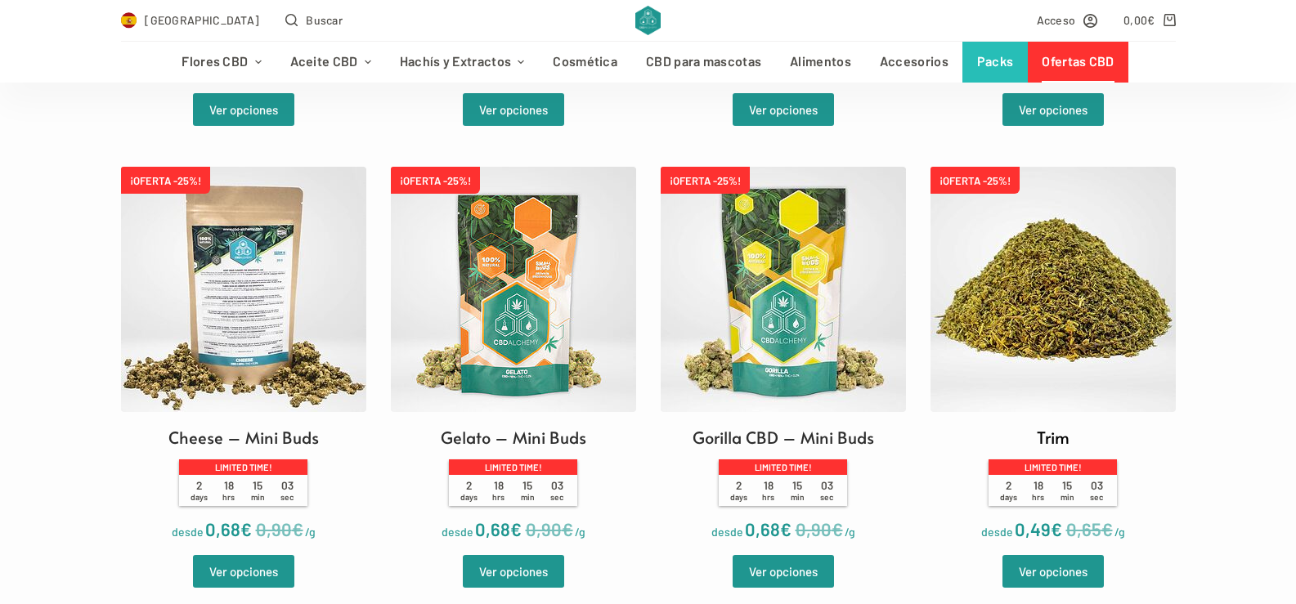
click at [1056, 280] on img at bounding box center [1053, 289] width 245 height 245
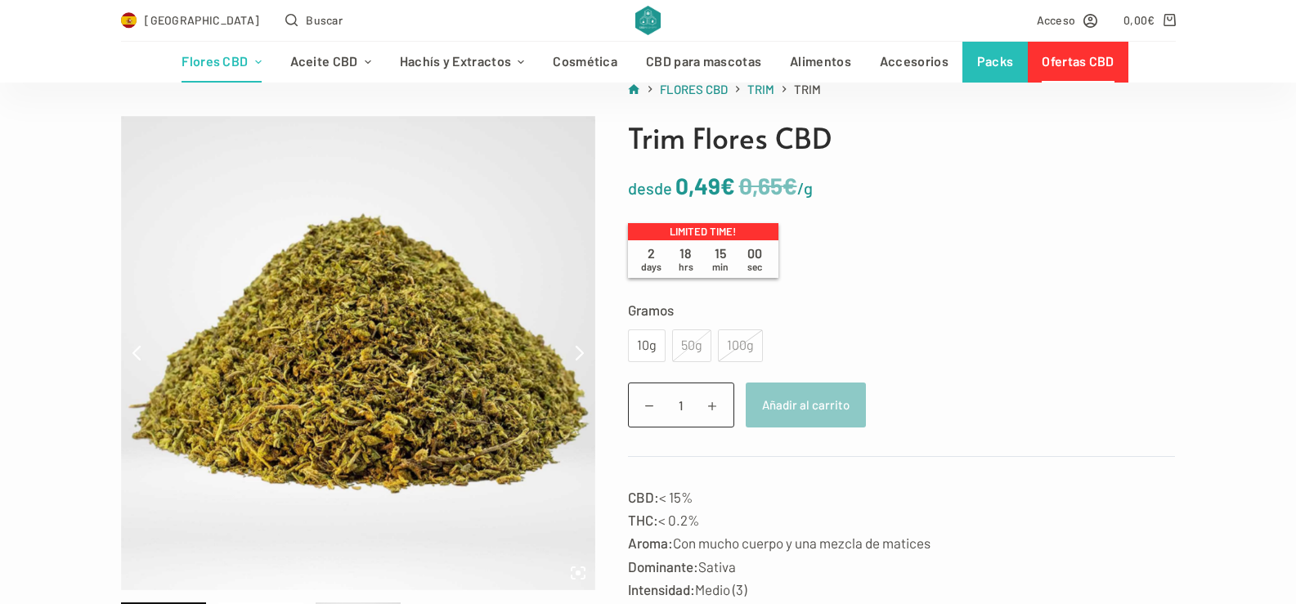
scroll to position [129, 0]
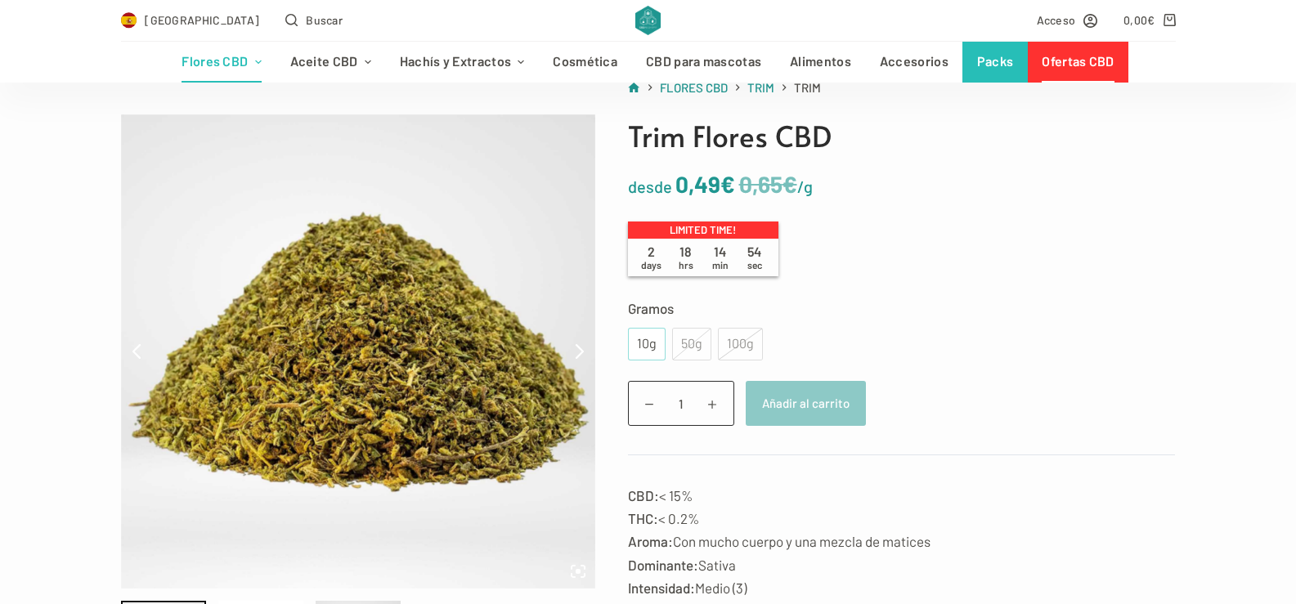
click at [635, 343] on div "10g" at bounding box center [647, 344] width 38 height 33
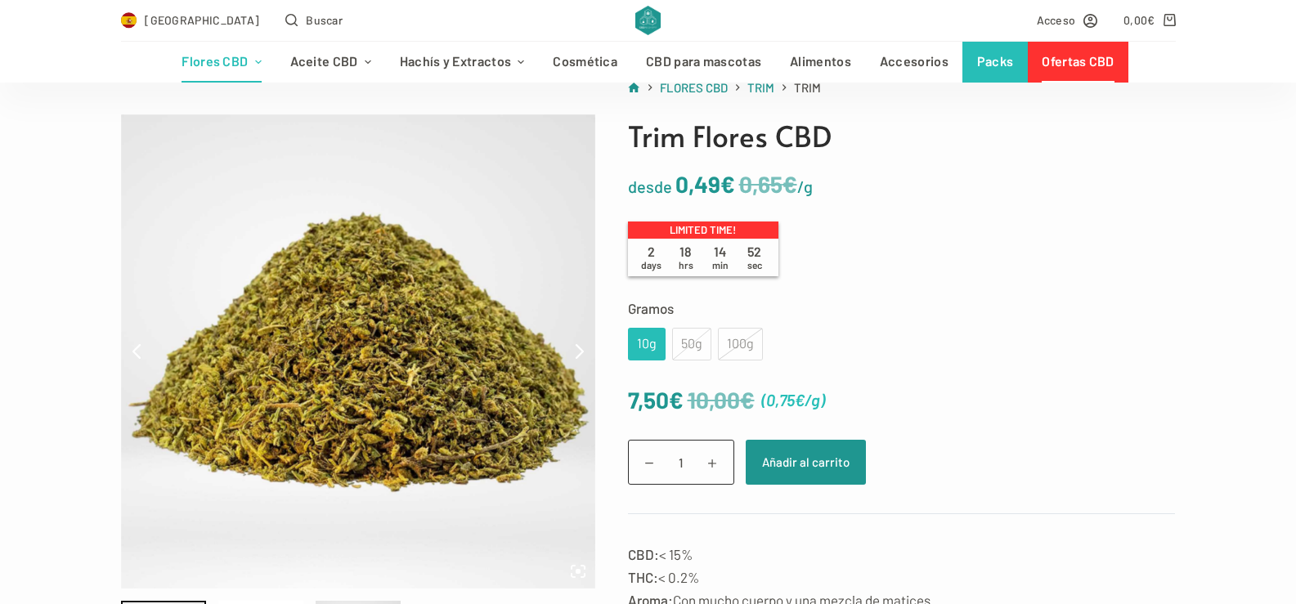
click at [635, 343] on div "10g" at bounding box center [647, 344] width 38 height 33
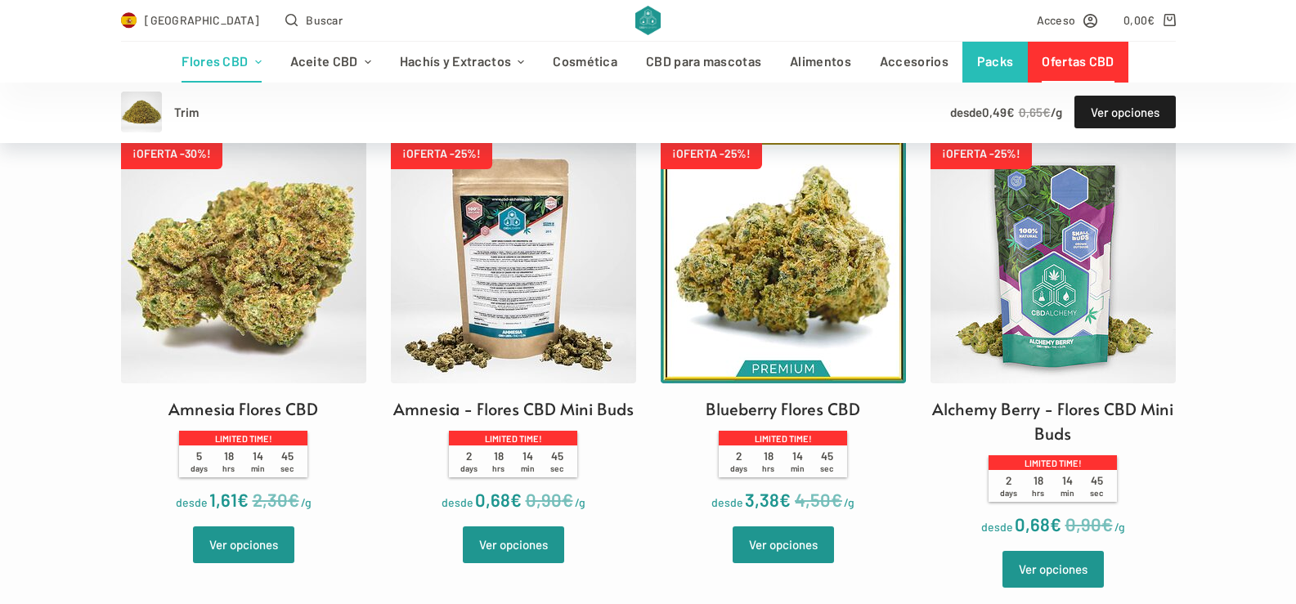
scroll to position [1135, 0]
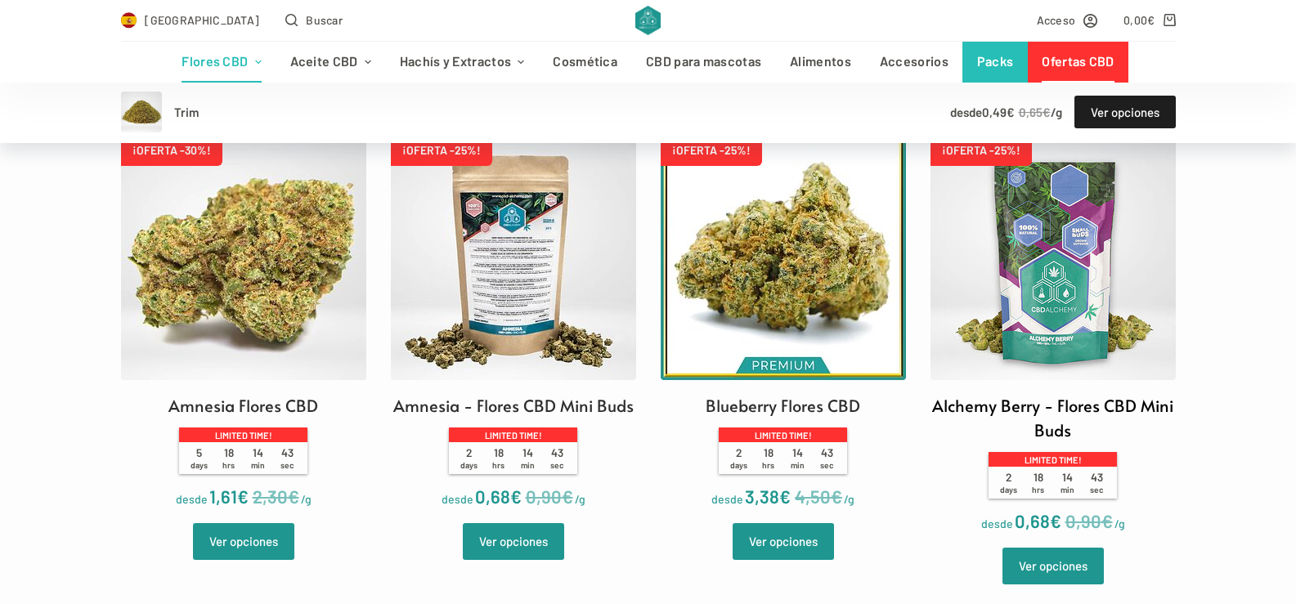
click at [1057, 308] on img at bounding box center [1053, 257] width 245 height 245
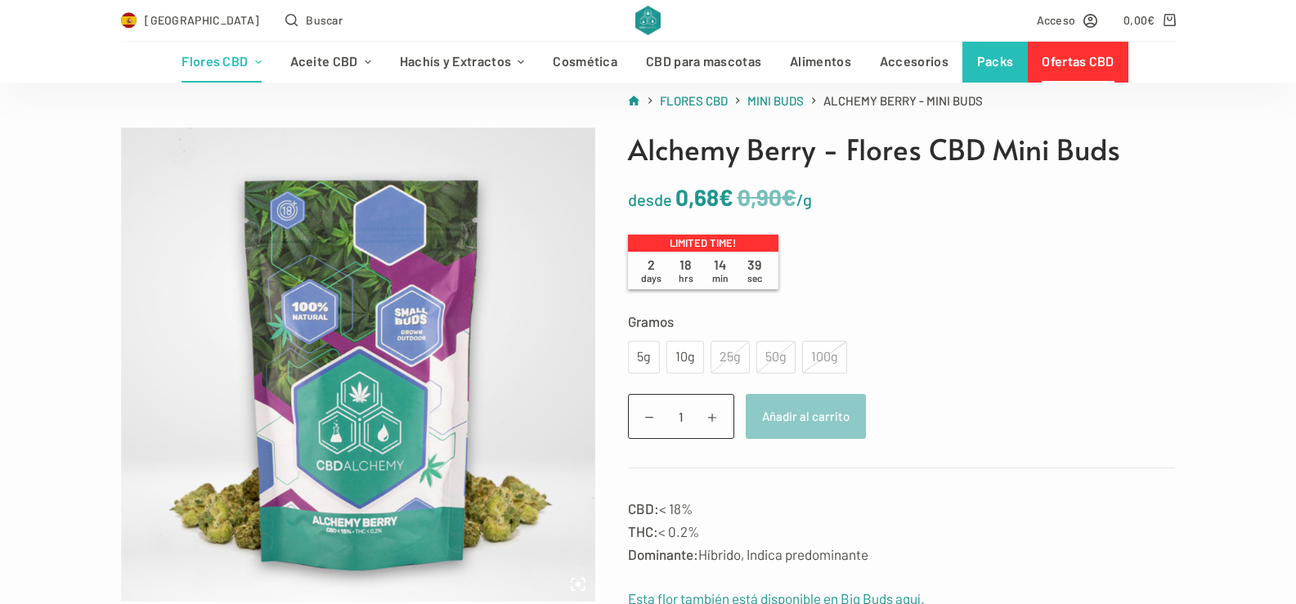
scroll to position [135, 0]
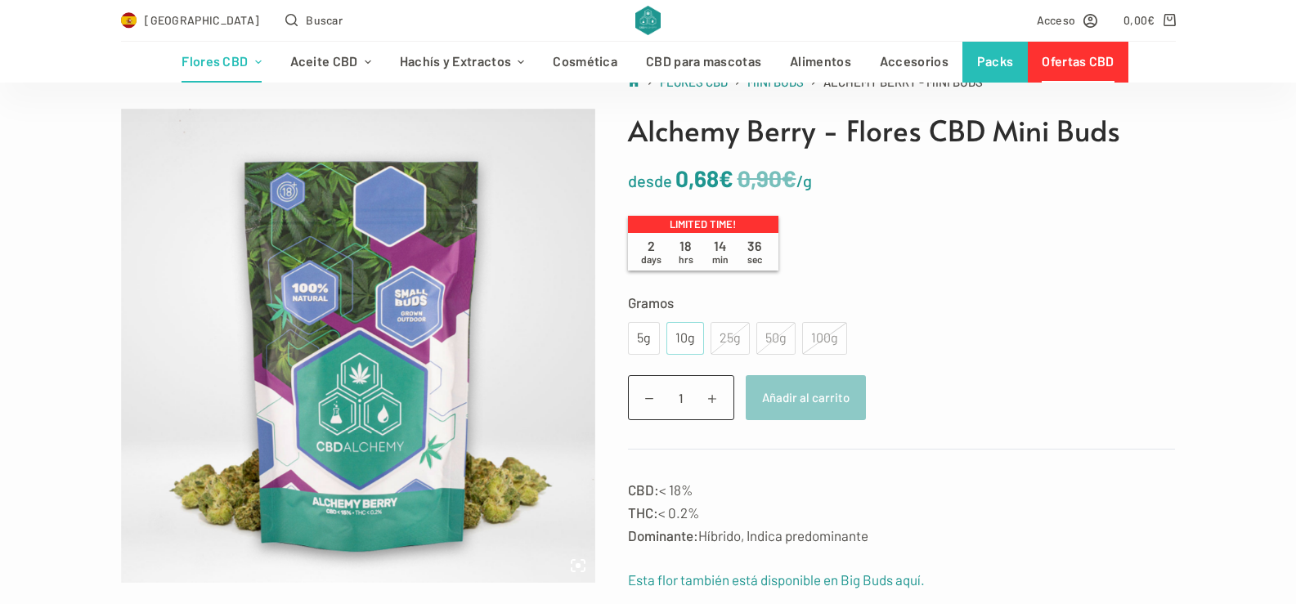
click at [688, 339] on div "10g" at bounding box center [685, 338] width 18 height 21
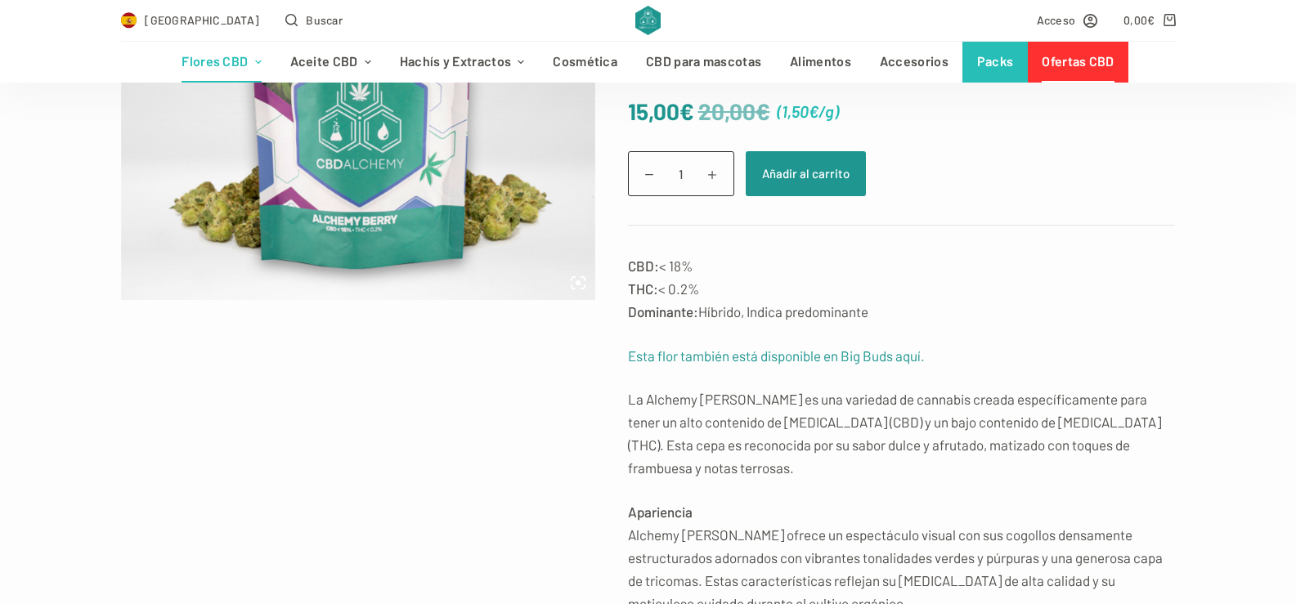
scroll to position [431, 0]
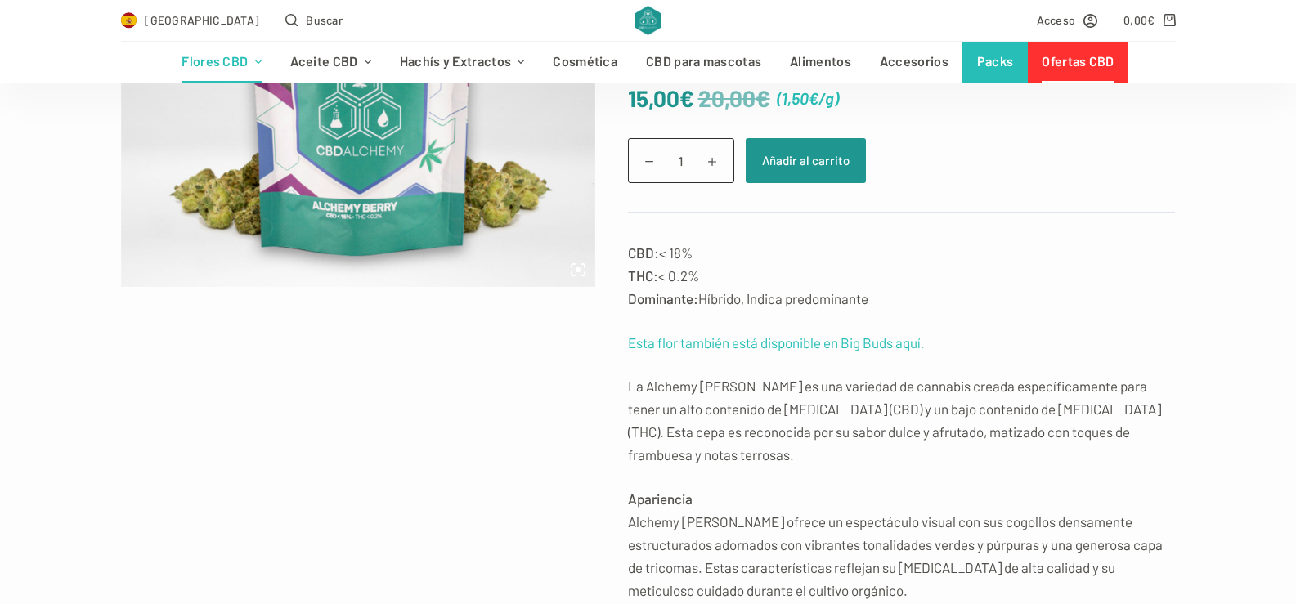
click at [890, 344] on link "Esta flor también está disponible en Big Buds aquí." at bounding box center [776, 342] width 297 height 16
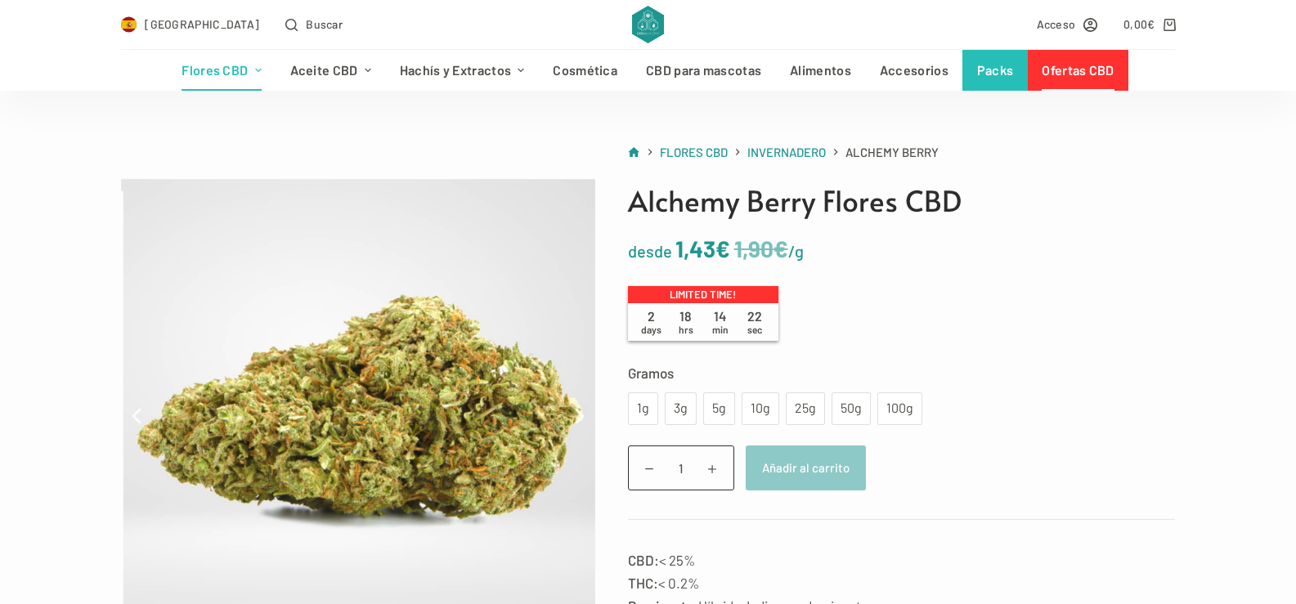
scroll to position [65, 0]
click at [890, 407] on div "100g" at bounding box center [899, 407] width 25 height 21
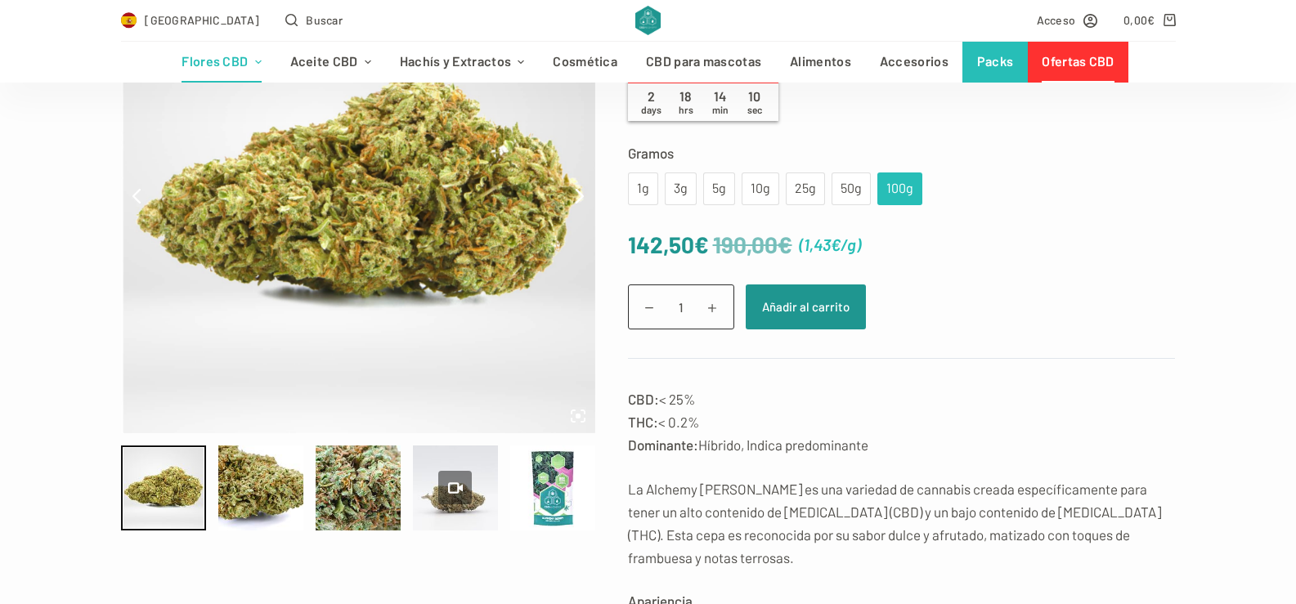
scroll to position [309, 0]
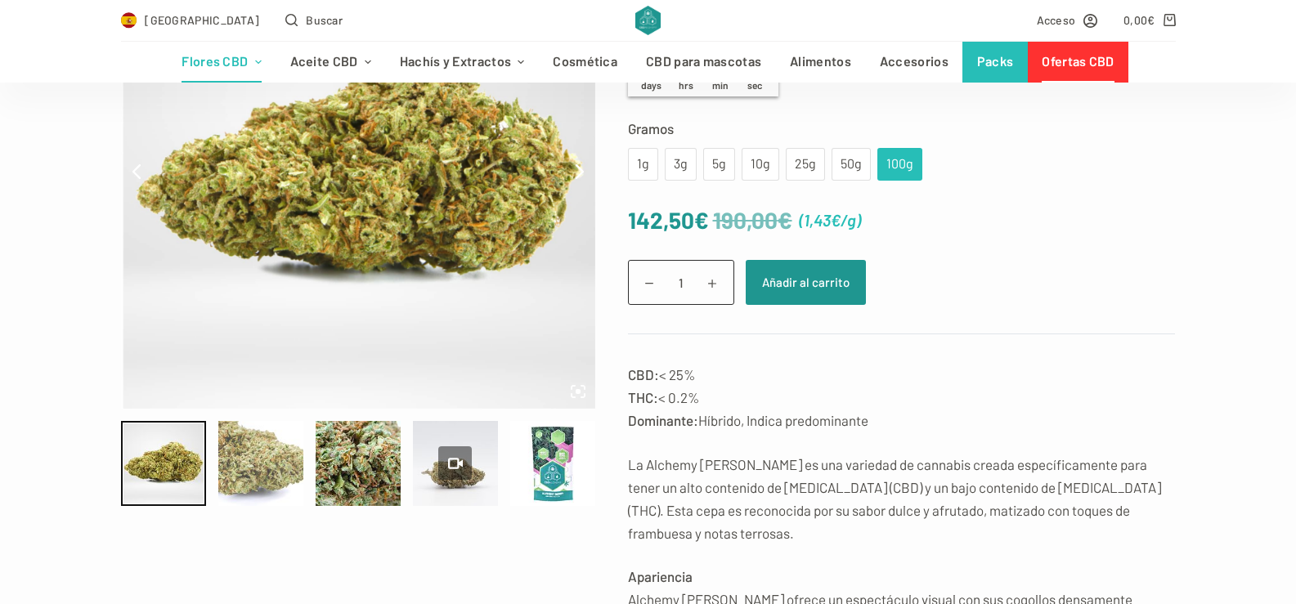
click at [272, 464] on div at bounding box center [260, 463] width 85 height 85
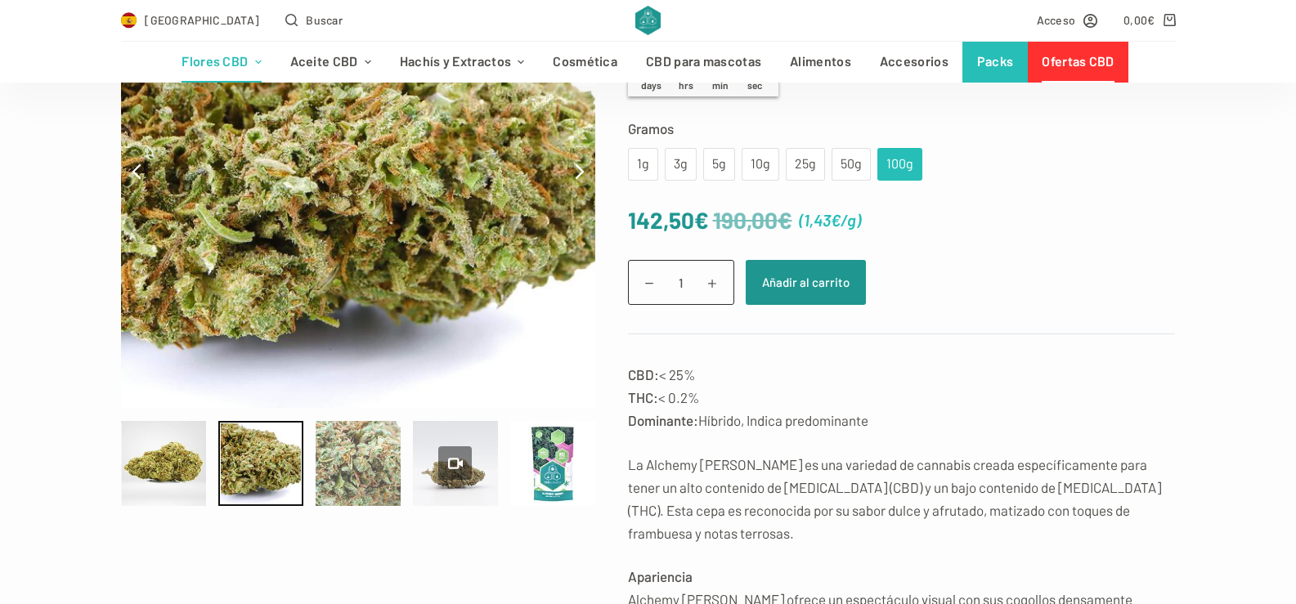
click at [355, 460] on div at bounding box center [358, 463] width 85 height 85
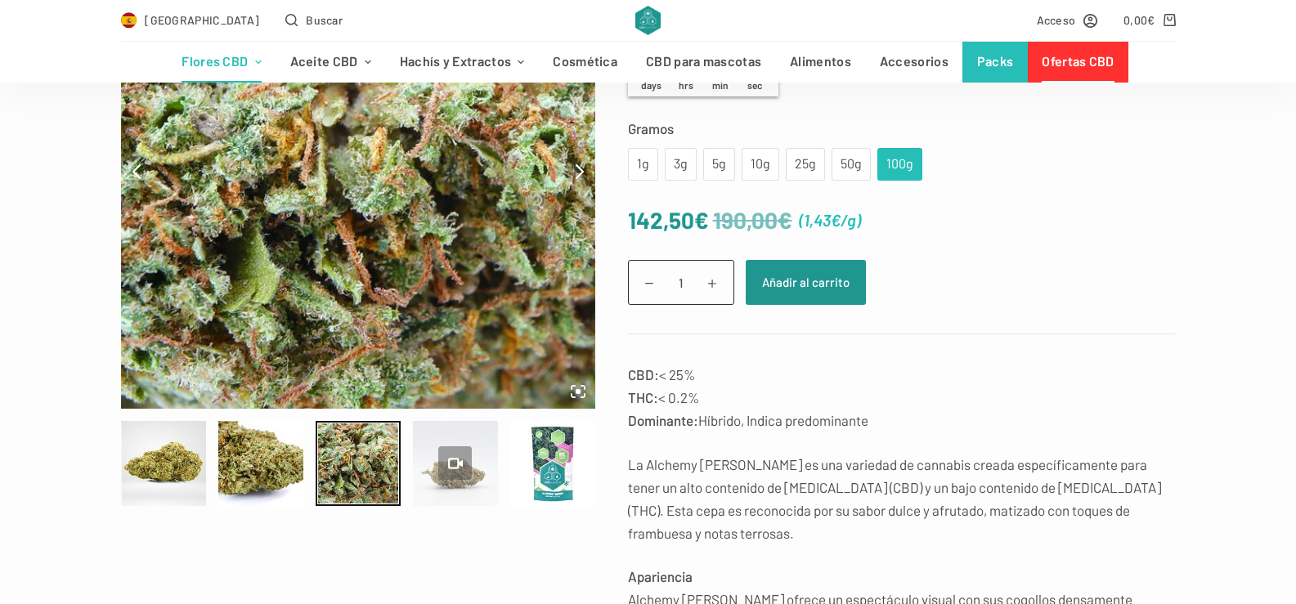
click at [444, 464] on div at bounding box center [455, 463] width 34 height 34
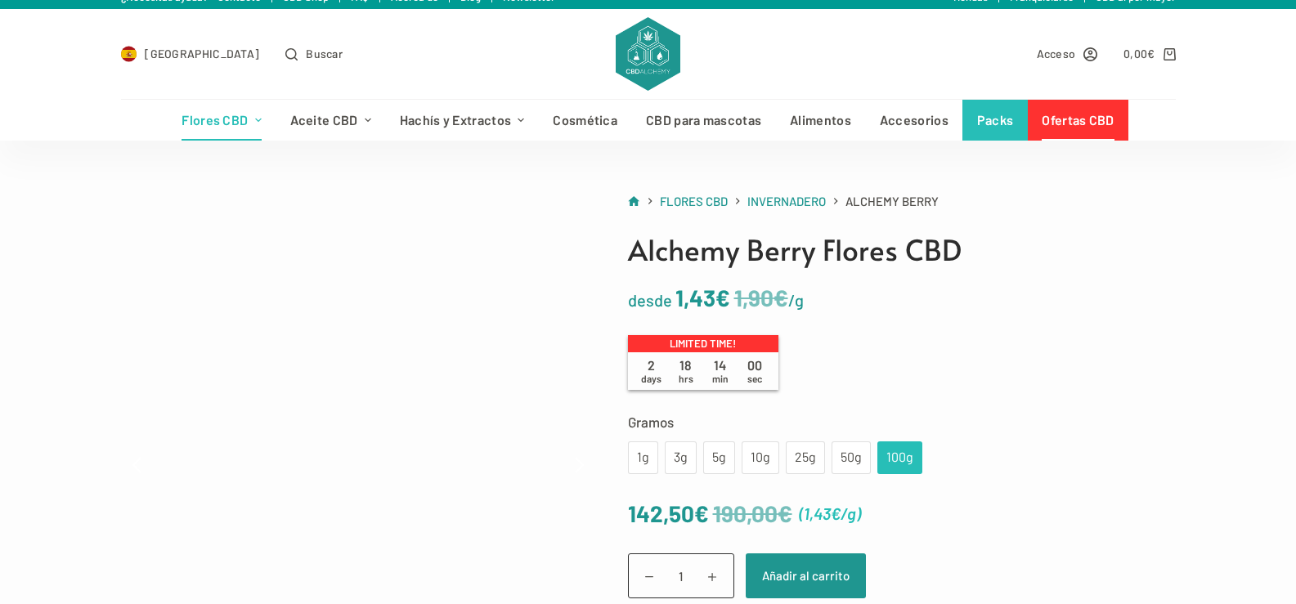
scroll to position [14, 0]
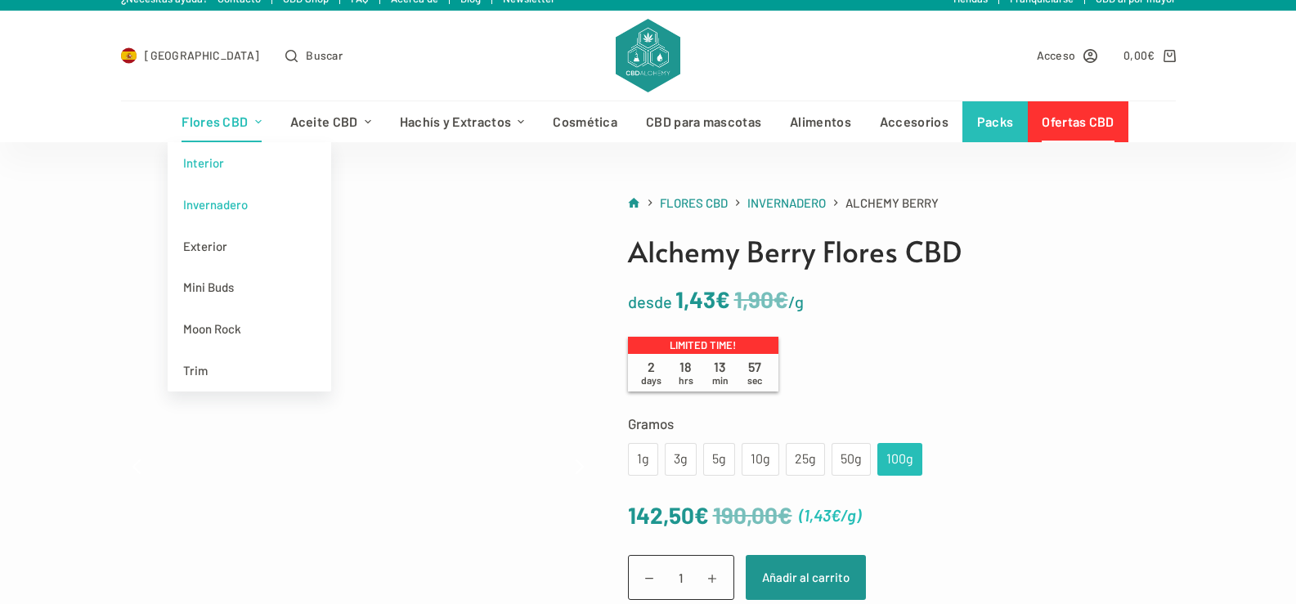
click at [222, 159] on link "Interior" at bounding box center [250, 163] width 164 height 42
type input "67.99"
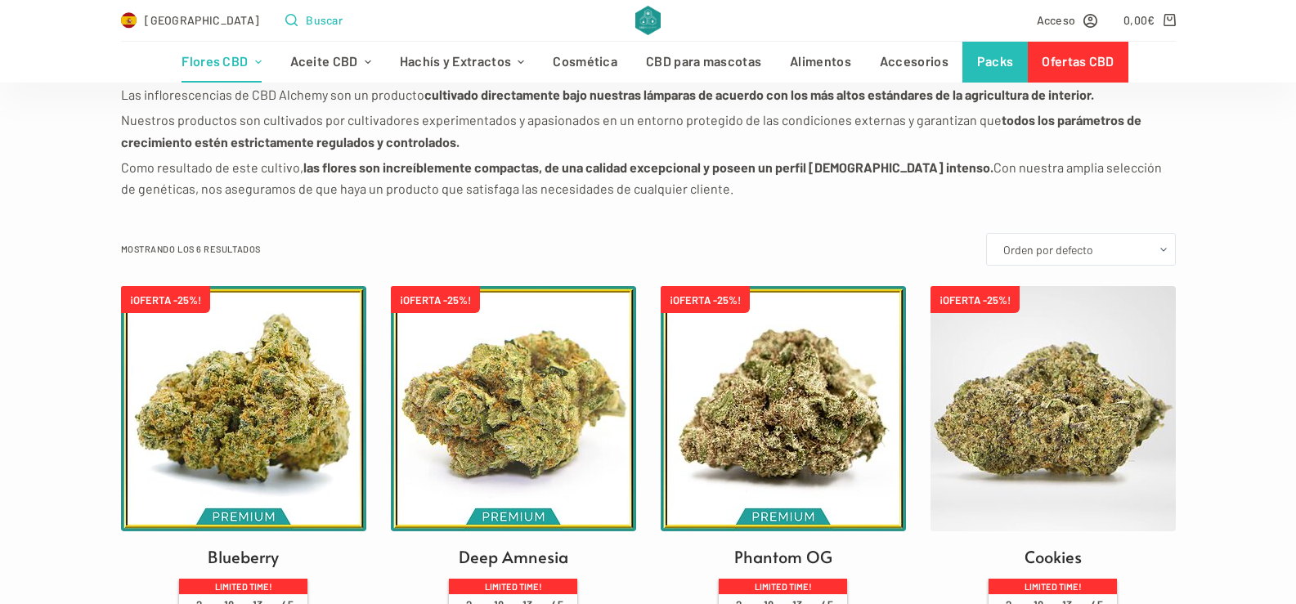
scroll to position [308, 0]
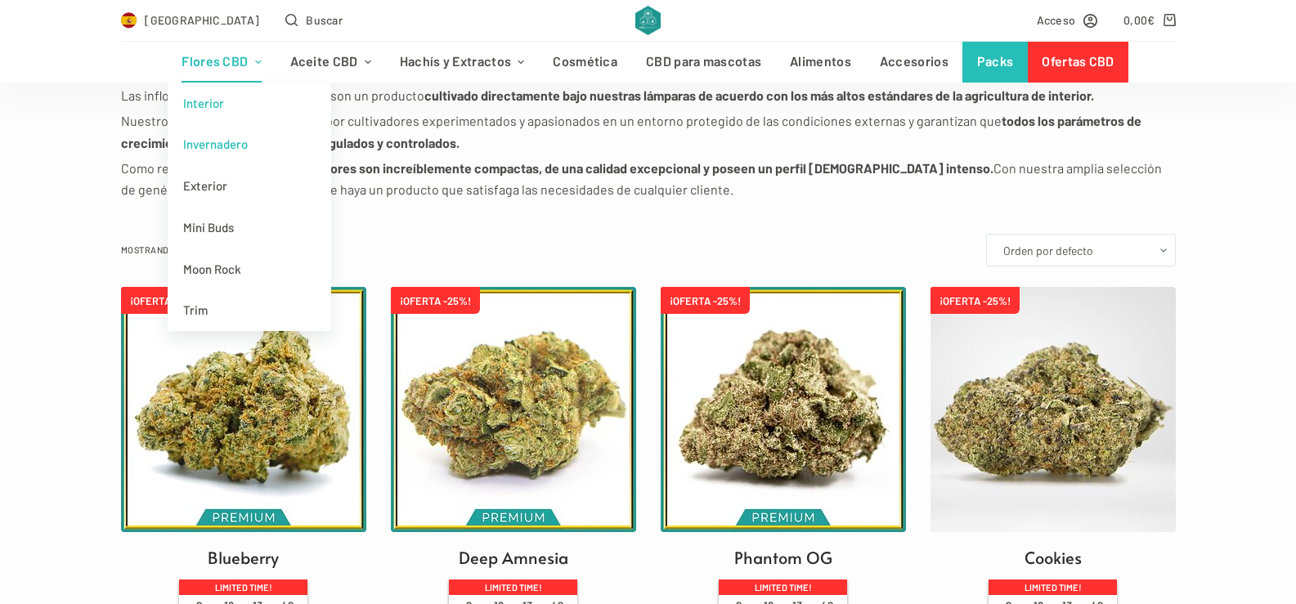
click at [222, 143] on link "Invernadero" at bounding box center [250, 144] width 164 height 42
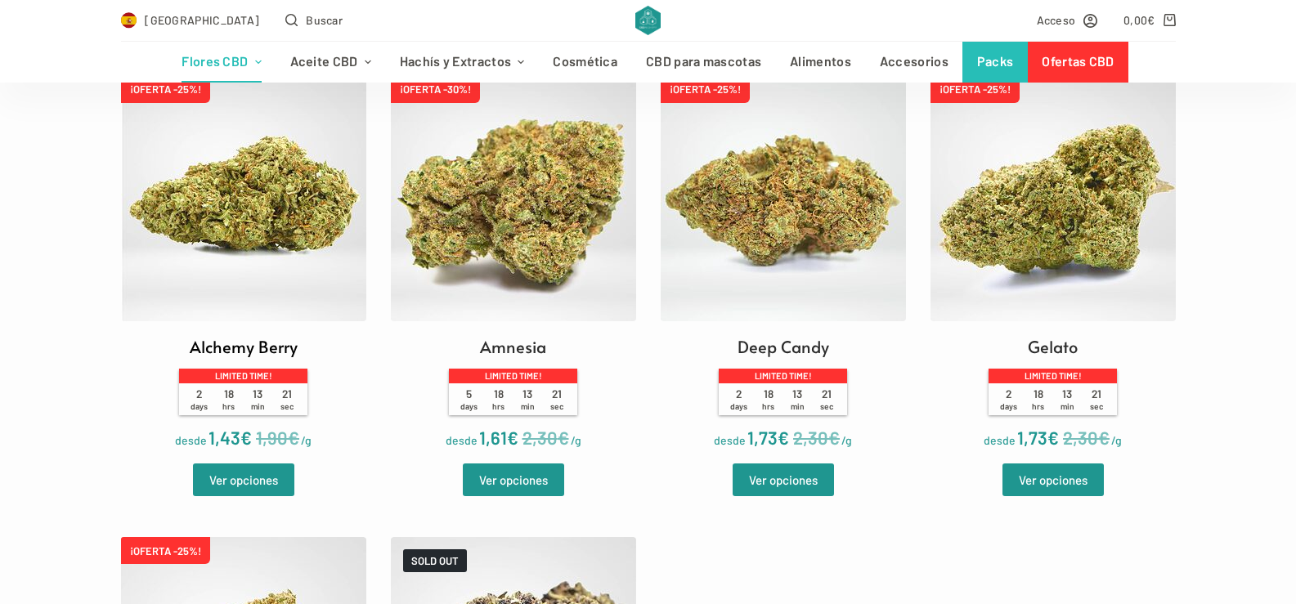
scroll to position [500, 0]
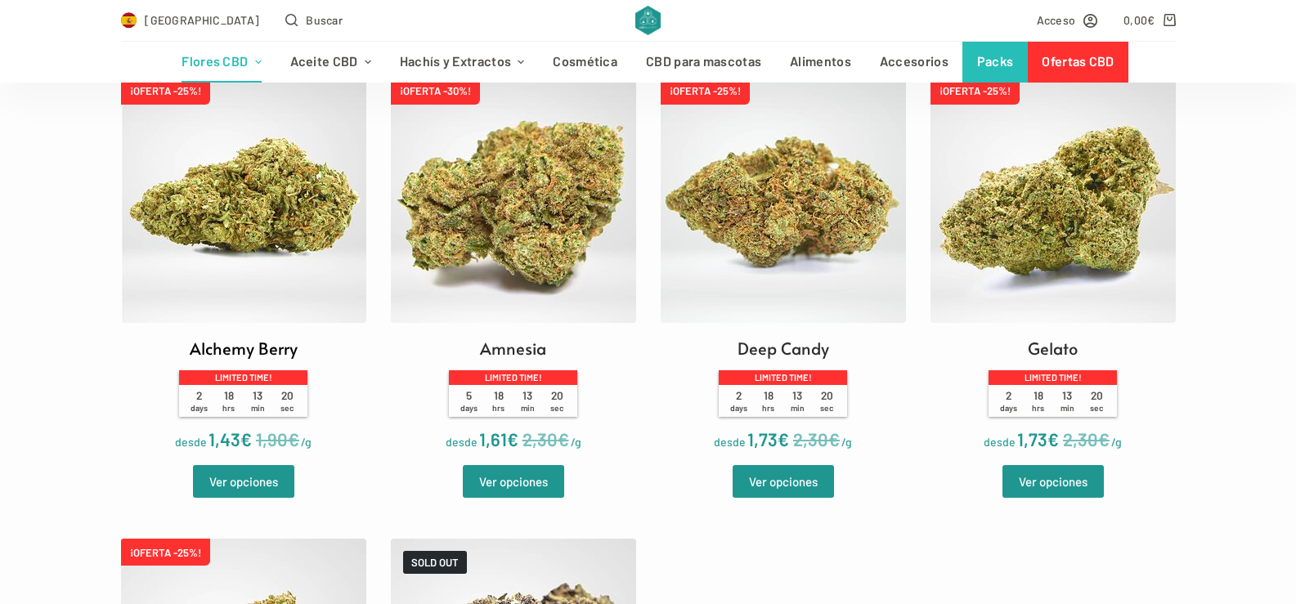
click at [230, 184] on img at bounding box center [243, 200] width 245 height 245
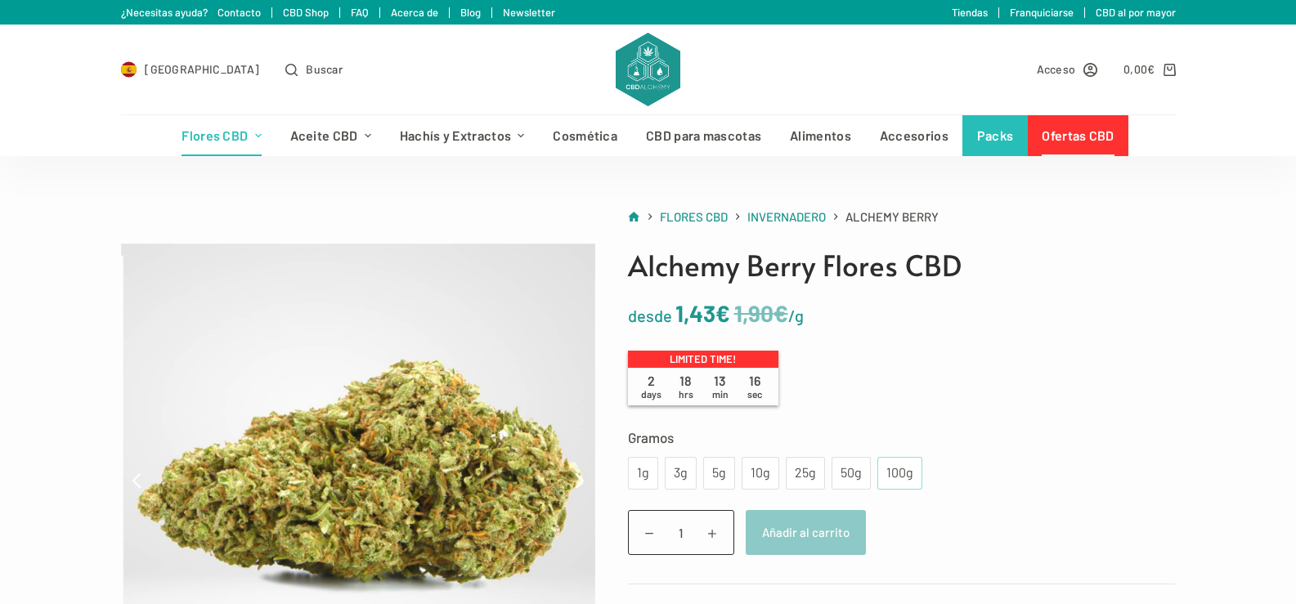
click at [898, 469] on div "100g" at bounding box center [899, 473] width 25 height 21
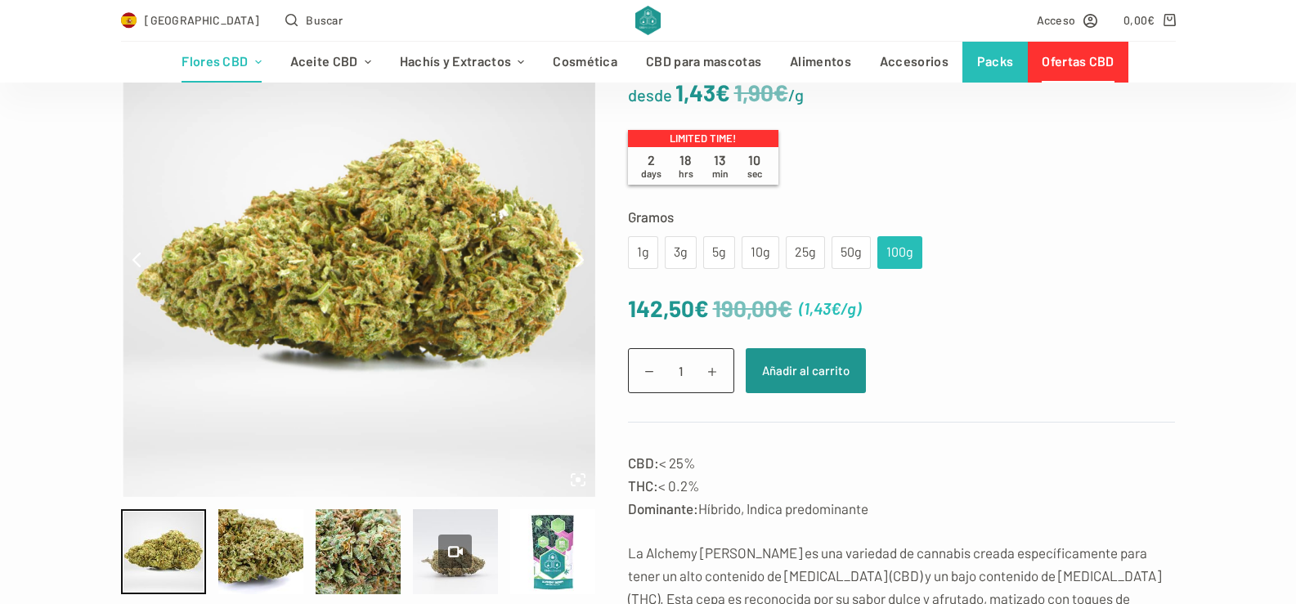
scroll to position [219, 0]
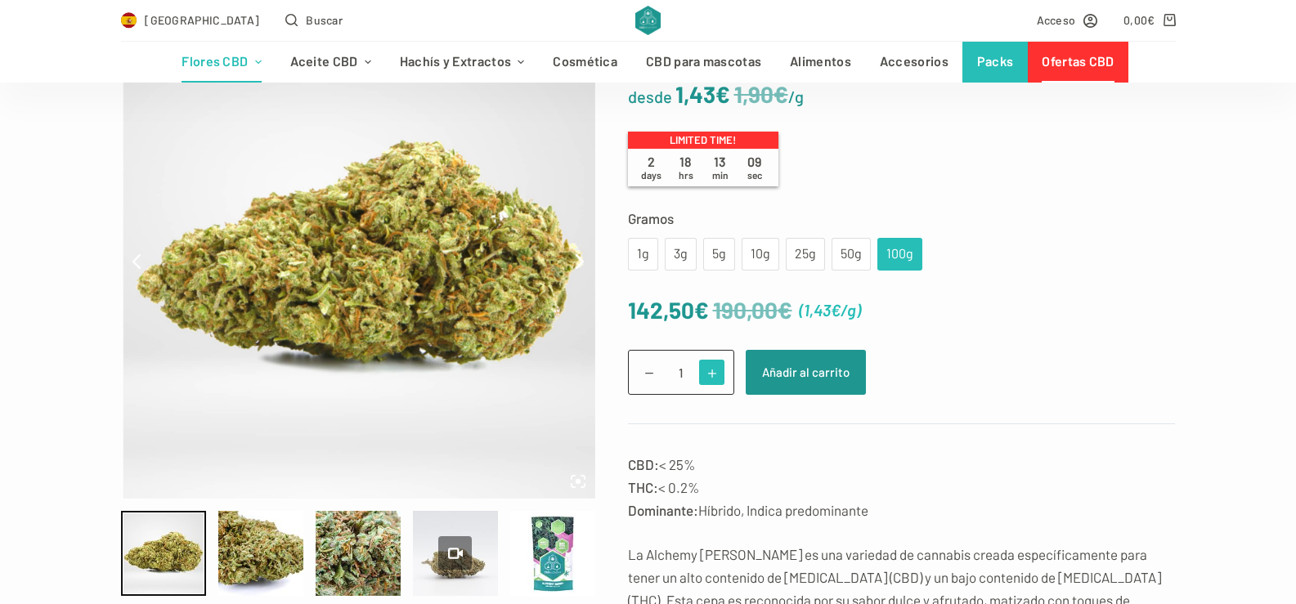
click at [715, 375] on span at bounding box center [711, 372] width 25 height 25
click at [648, 374] on span at bounding box center [649, 372] width 25 height 25
type input "1"
click at [648, 374] on span at bounding box center [649, 372] width 25 height 25
click at [846, 249] on div "50g" at bounding box center [851, 254] width 20 height 21
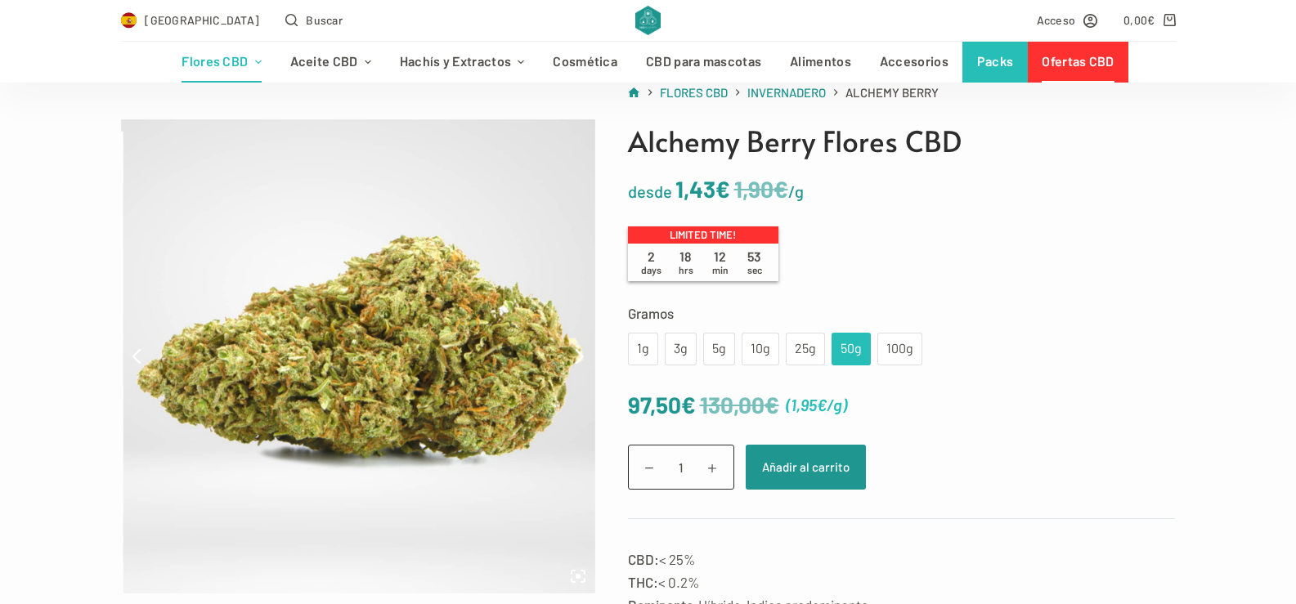
scroll to position [70, 0]
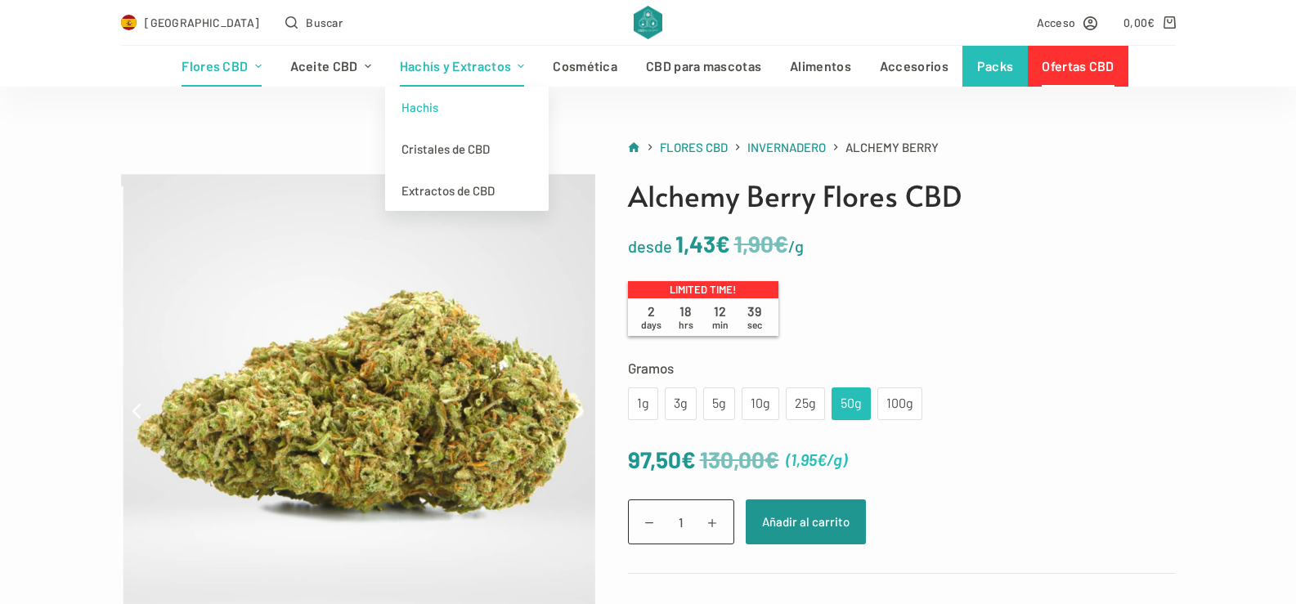
click at [426, 111] on link "Hachis" at bounding box center [467, 108] width 164 height 42
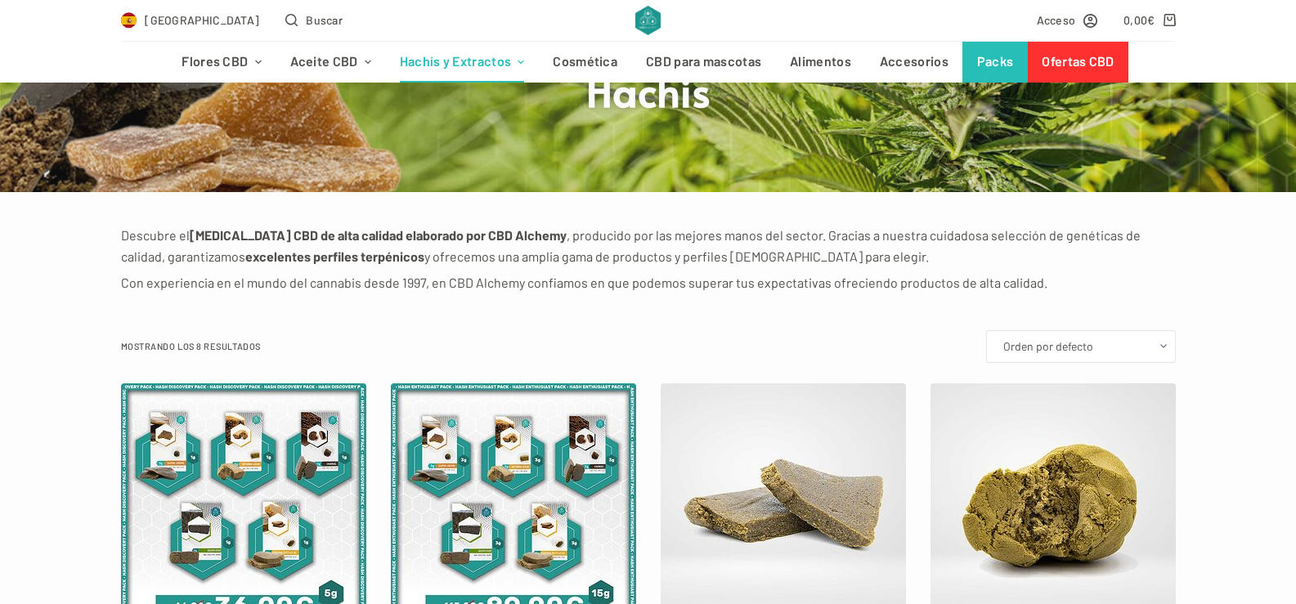
scroll to position [157, 0]
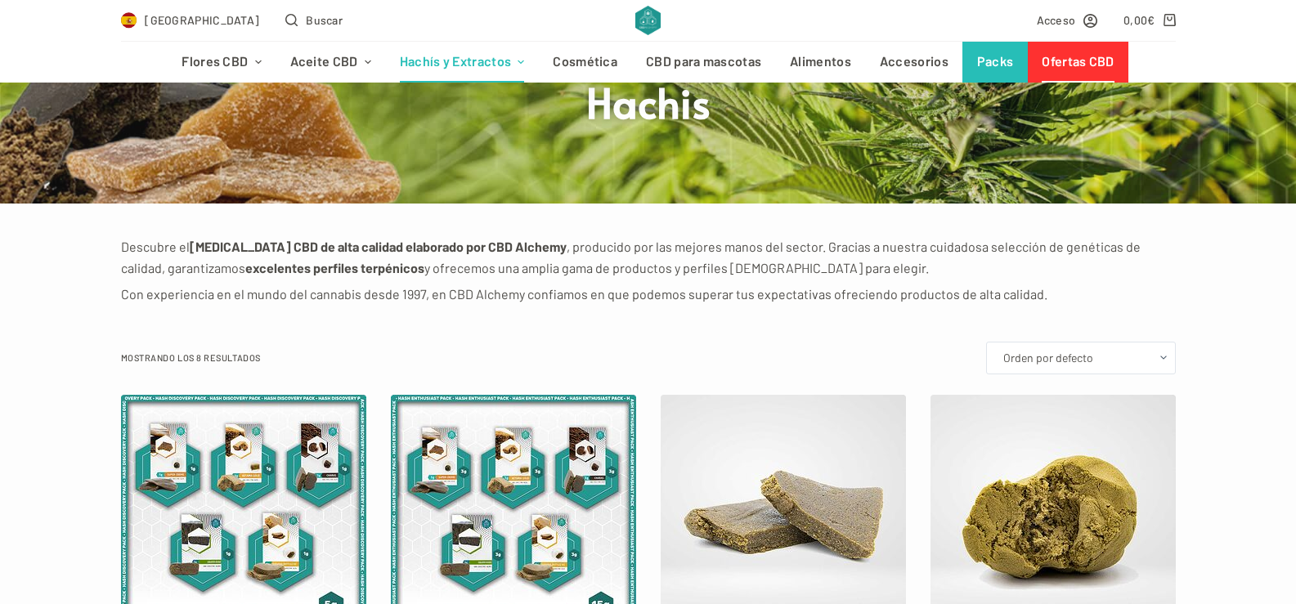
click at [1067, 57] on link "Ofertas CBD" at bounding box center [1078, 62] width 101 height 41
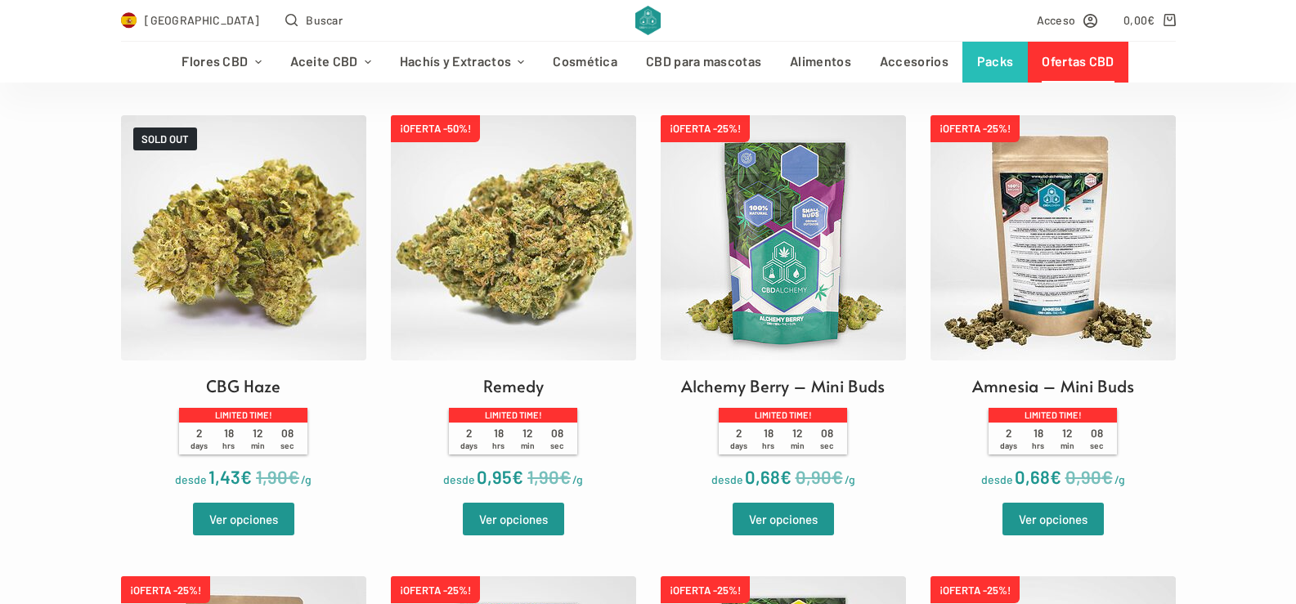
scroll to position [1872, 0]
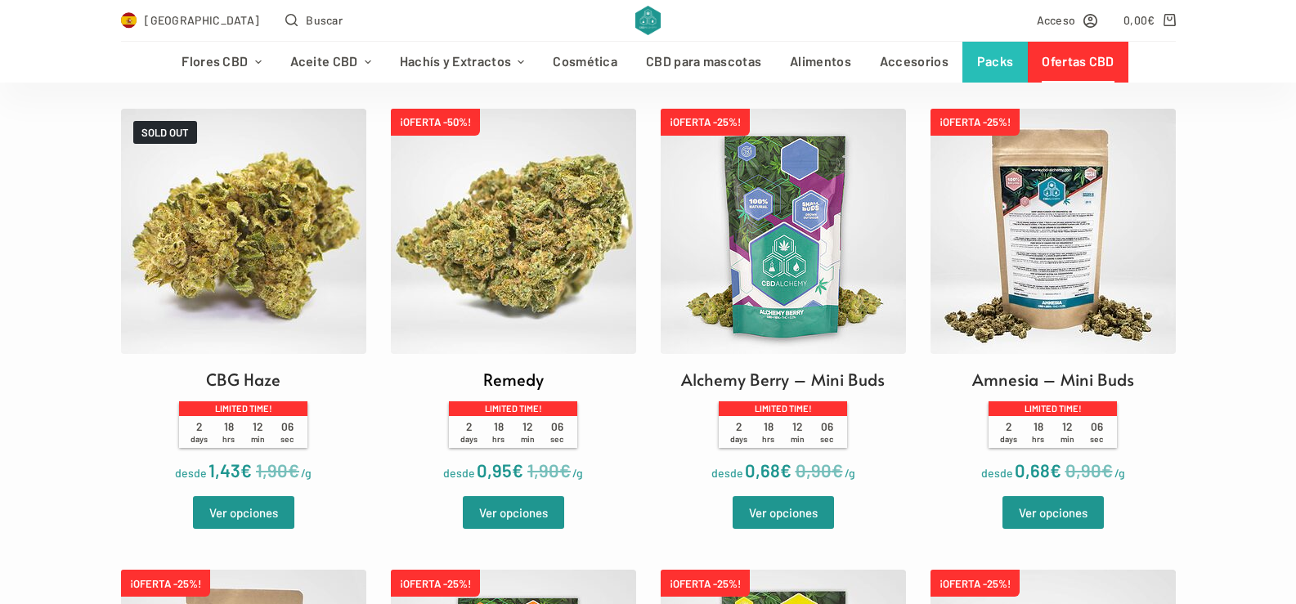
click at [532, 233] on img at bounding box center [513, 231] width 245 height 245
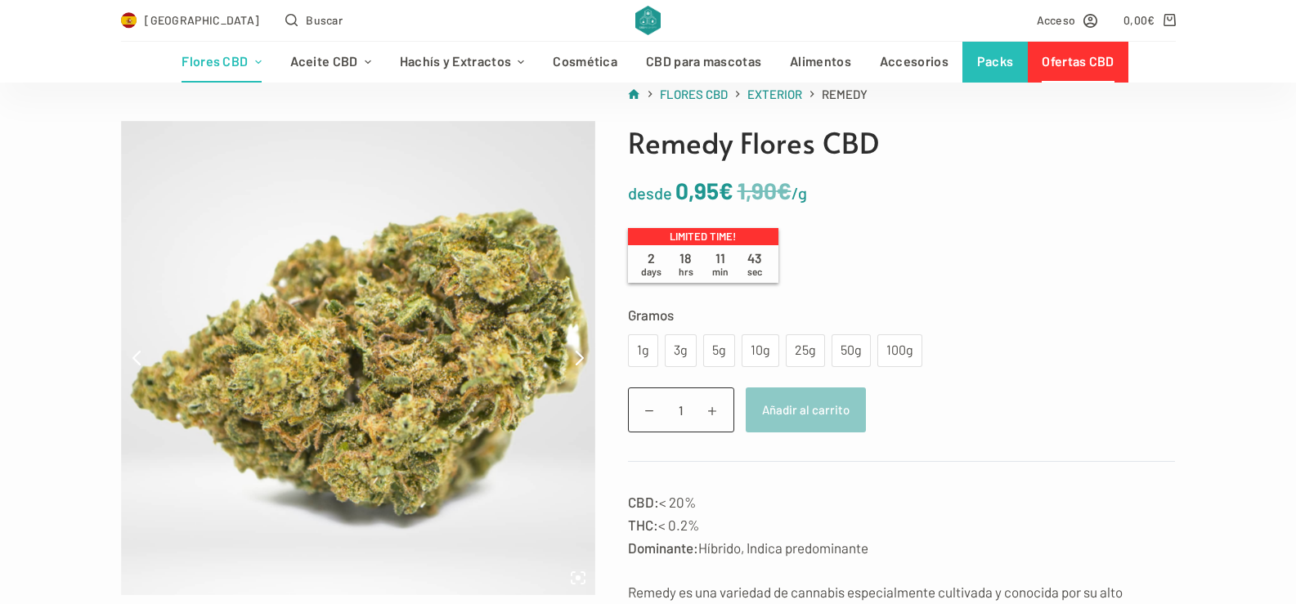
scroll to position [122, 0]
click at [903, 345] on div "100g" at bounding box center [899, 351] width 25 height 21
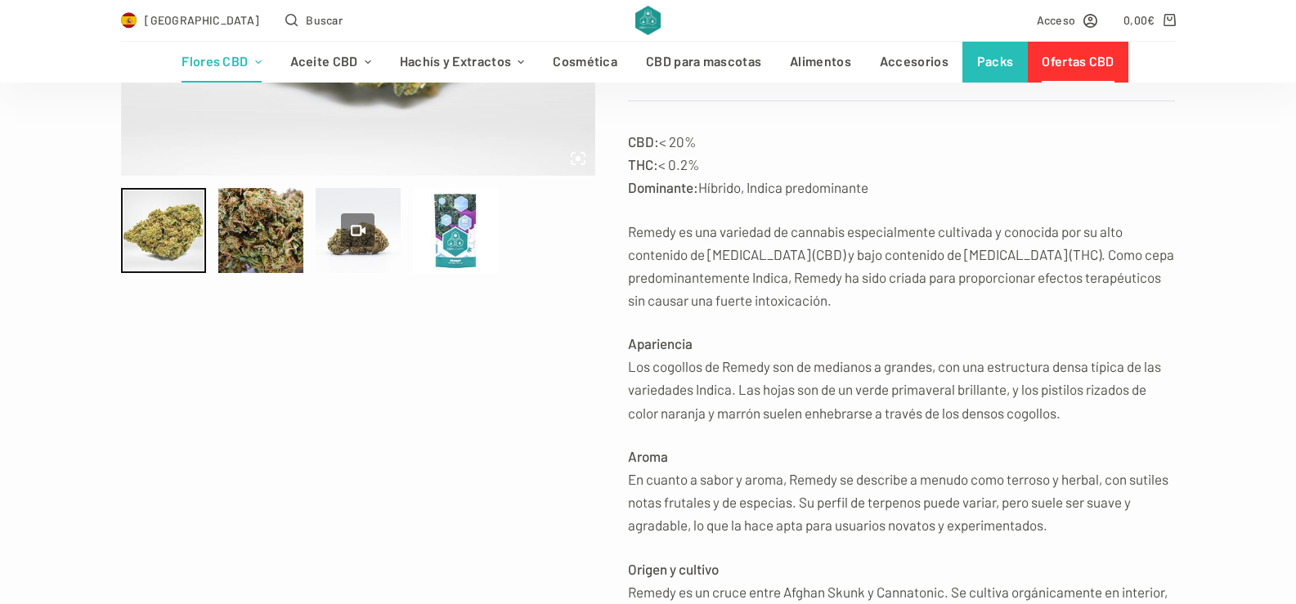
scroll to position [544, 0]
click at [181, 249] on div at bounding box center [163, 228] width 85 height 85
